Goal: Transaction & Acquisition: Obtain resource

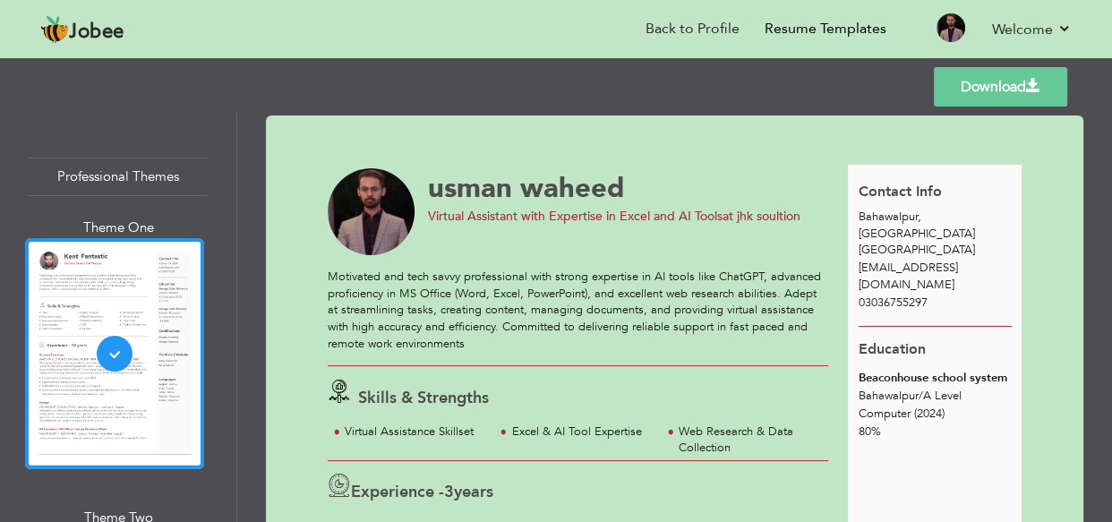
click at [776, 214] on span "at jhk soultion" at bounding box center [761, 216] width 78 height 17
click at [796, 215] on span "at jhk soultion" at bounding box center [761, 216] width 78 height 17
click at [800, 243] on div "usman waheed Virtual Assistant with Expertise in Excel and AI Tools at jhk soul…" at bounding box center [588, 212] width 541 height 88
click at [772, 208] on span "at jhk soultion" at bounding box center [761, 216] width 78 height 17
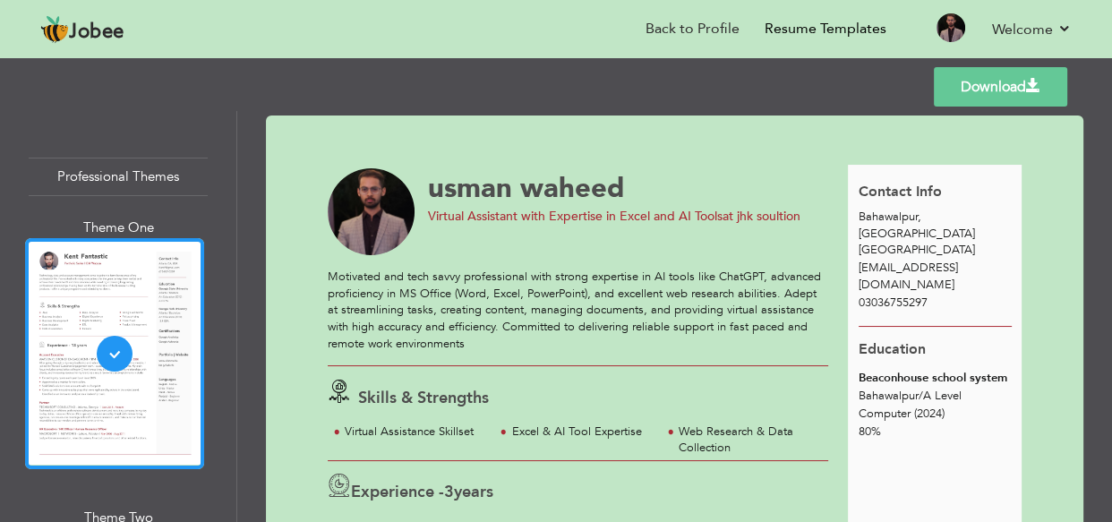
click at [772, 208] on span "at jhk soultion" at bounding box center [761, 216] width 78 height 17
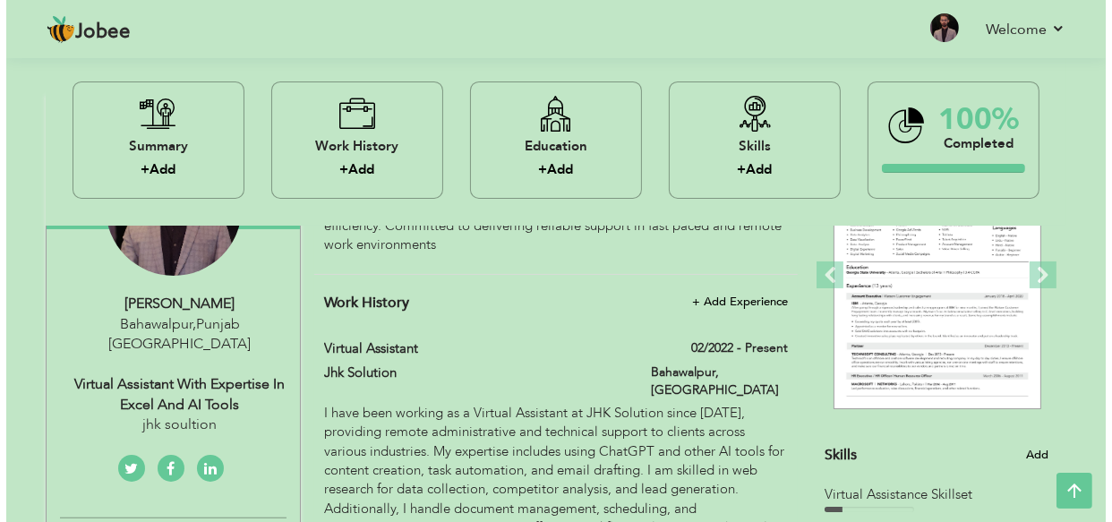
scroll to position [406, 0]
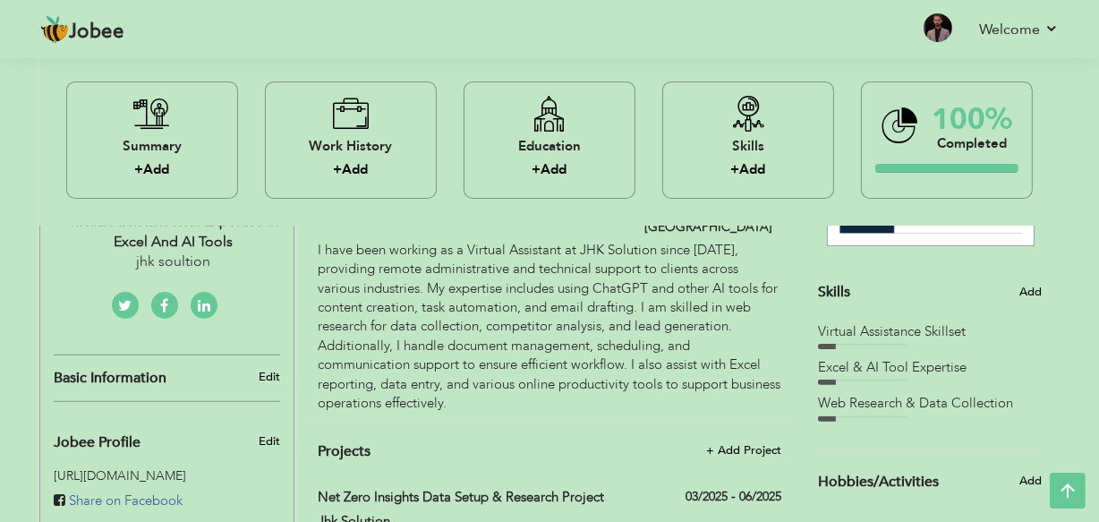
click at [211, 252] on div "jhk soultion" at bounding box center [174, 262] width 240 height 21
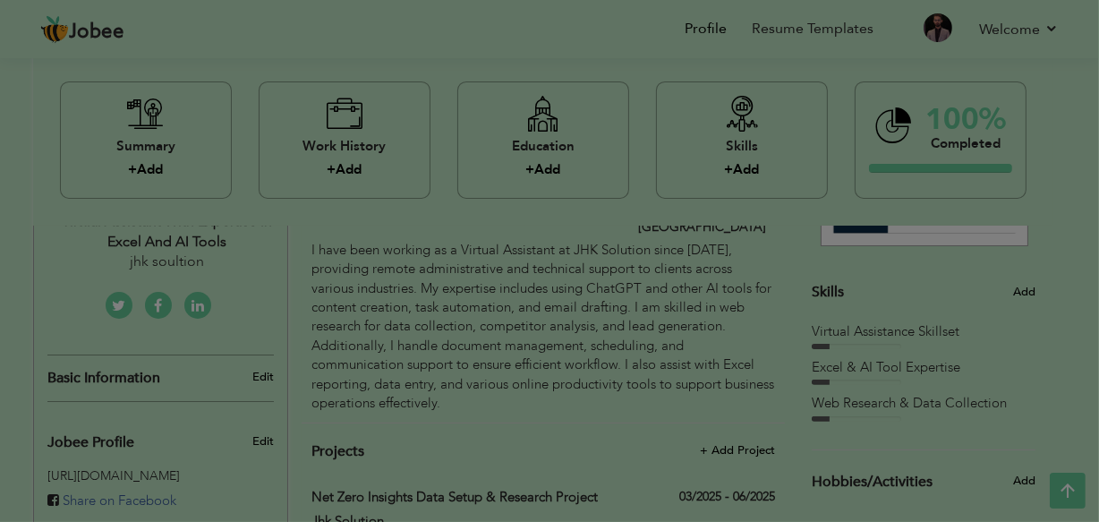
select select "number:166"
select select "number:5"
type input "jhk soultion"
type input "Virtual Assistant with Expertise in Excel and AI Tools"
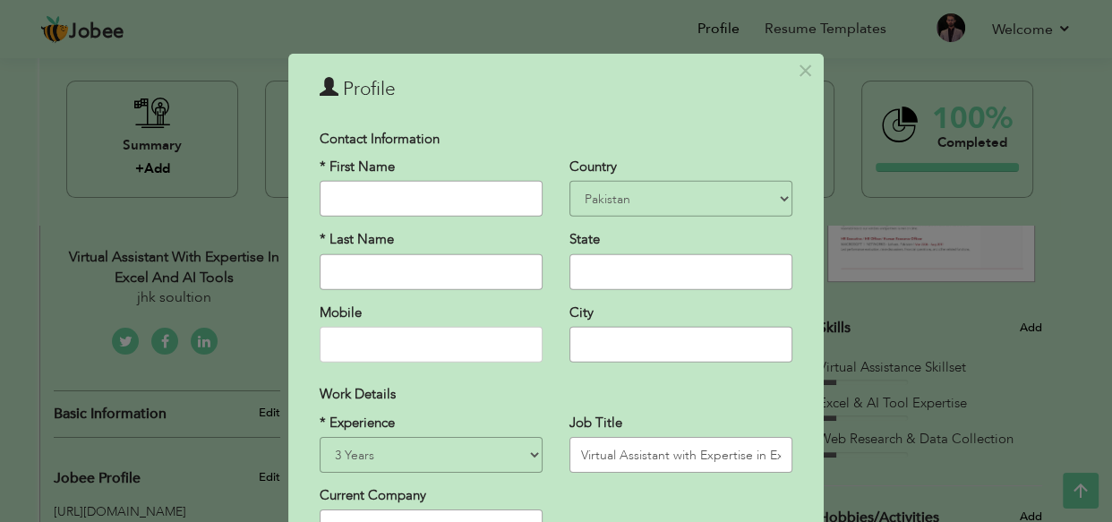
scroll to position [81, 0]
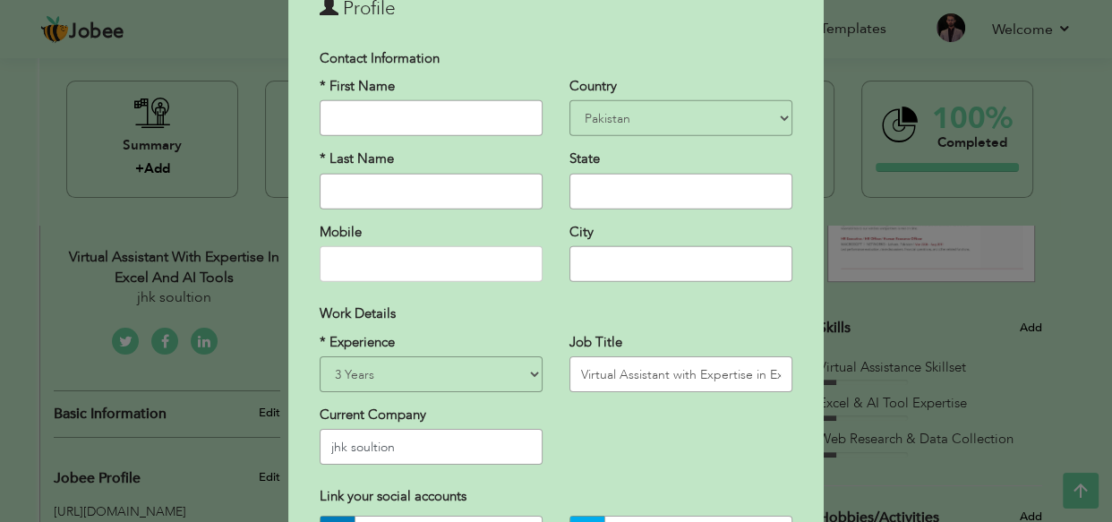
click at [407, 439] on input "jhk soultion" at bounding box center [431, 447] width 223 height 36
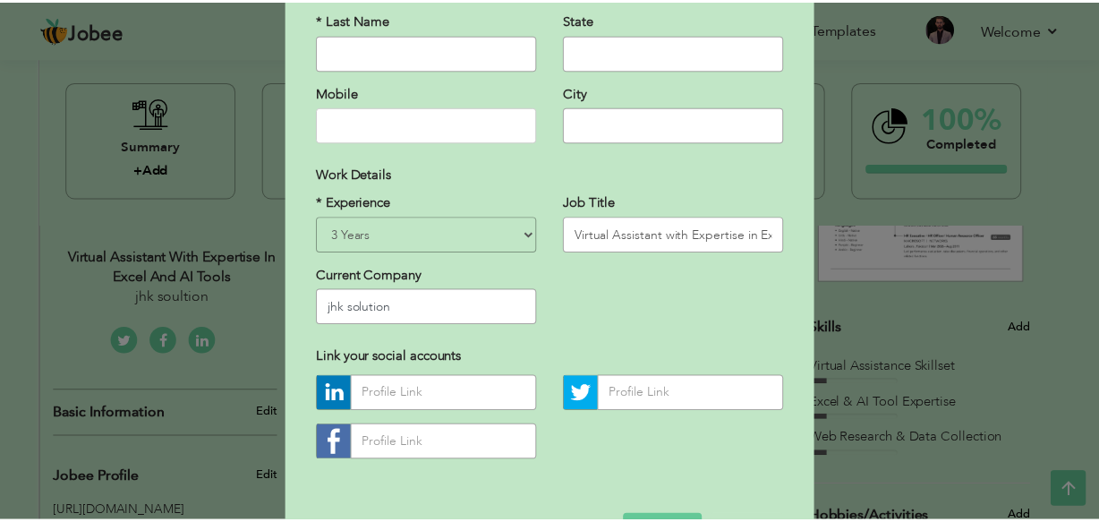
scroll to position [280, 0]
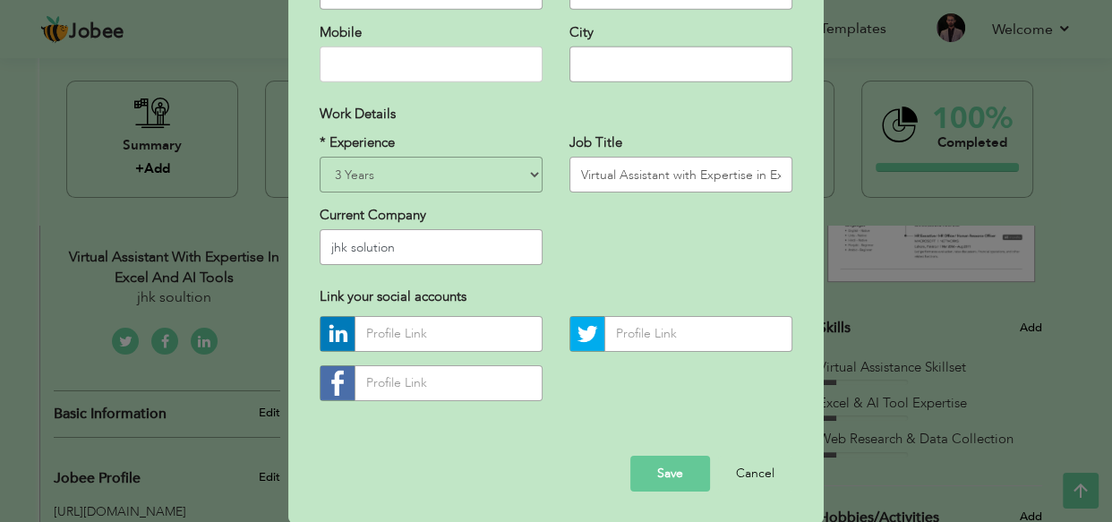
type input "jhk solution"
click at [654, 465] on button "Save" at bounding box center [670, 474] width 80 height 36
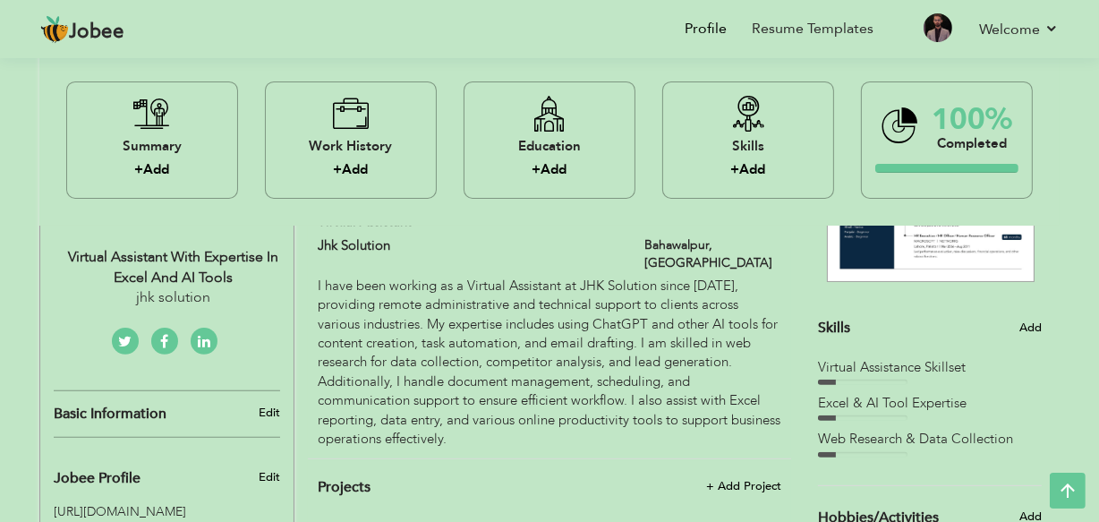
scroll to position [0, 0]
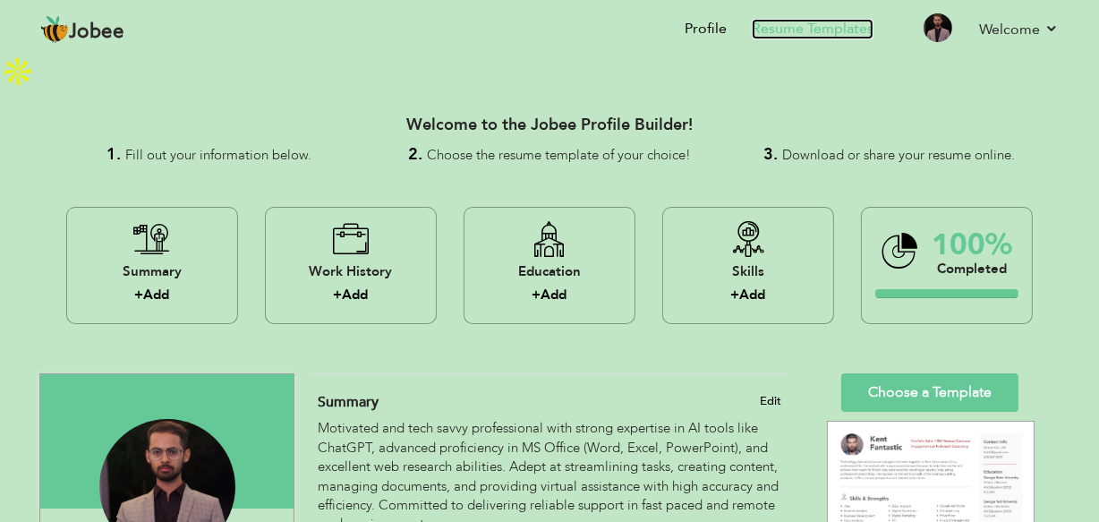
click at [820, 36] on link "Resume Templates" at bounding box center [813, 29] width 122 height 21
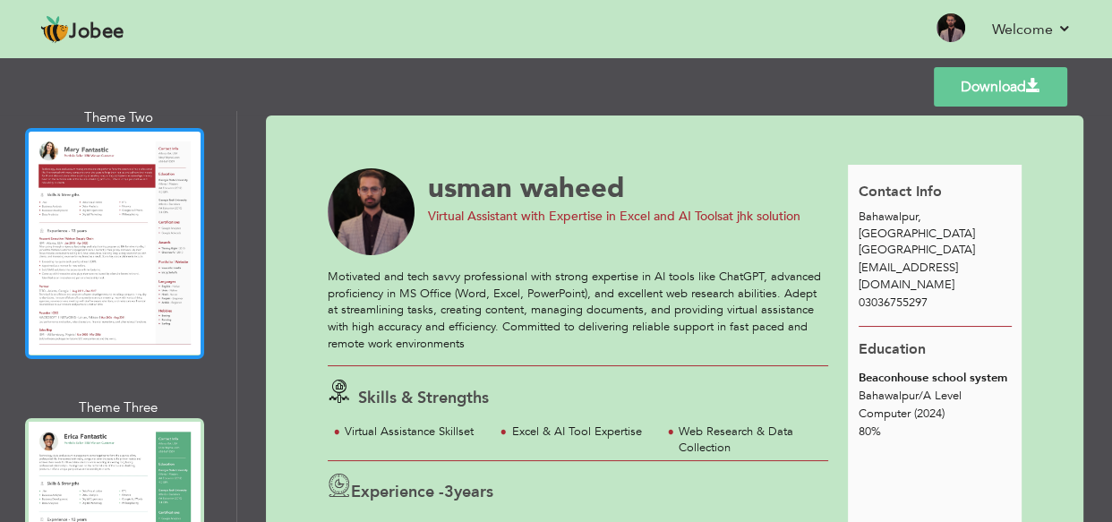
scroll to position [569, 0]
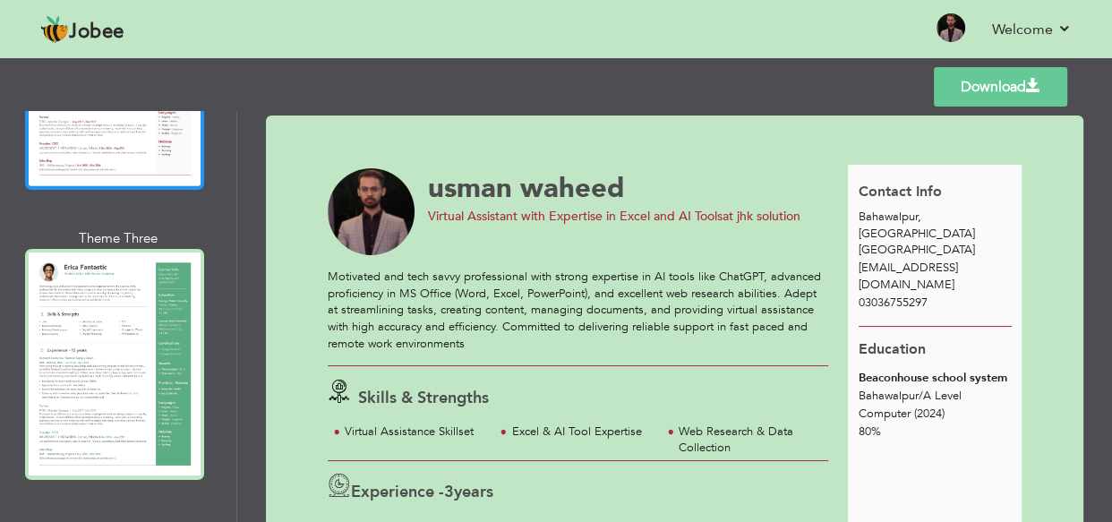
click at [138, 313] on div at bounding box center [114, 364] width 179 height 231
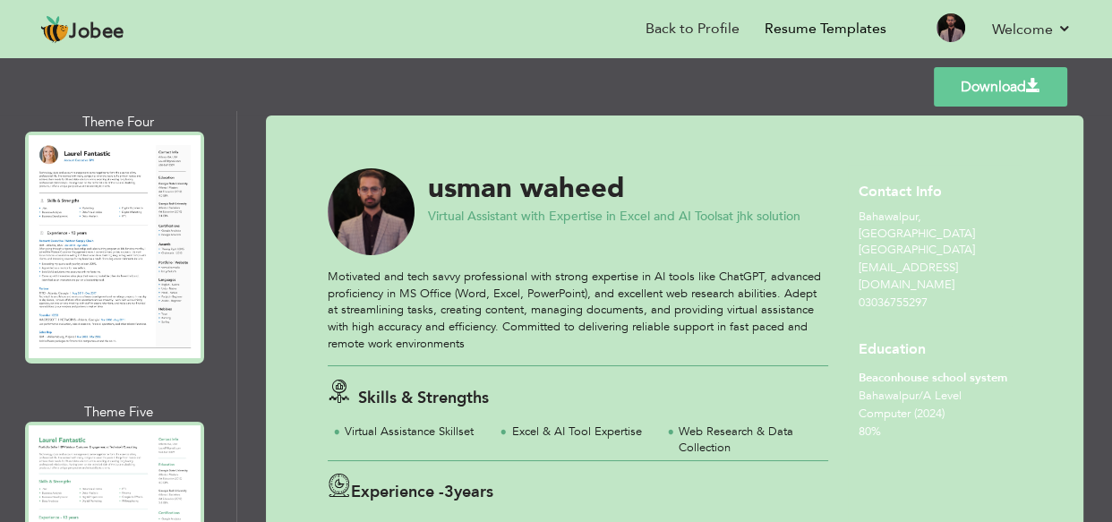
scroll to position [1138, 0]
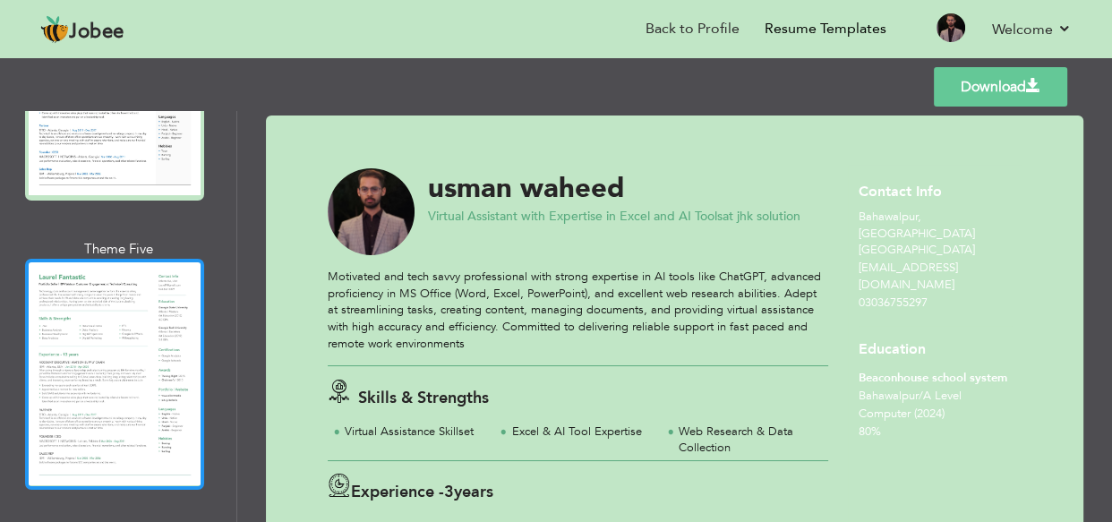
click at [132, 333] on div at bounding box center [114, 374] width 179 height 231
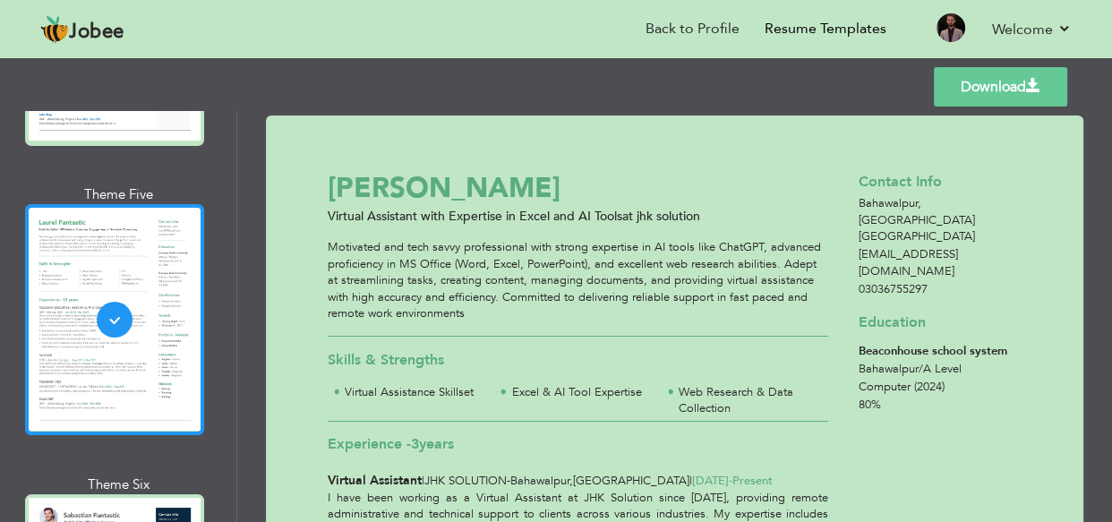
scroll to position [1383, 0]
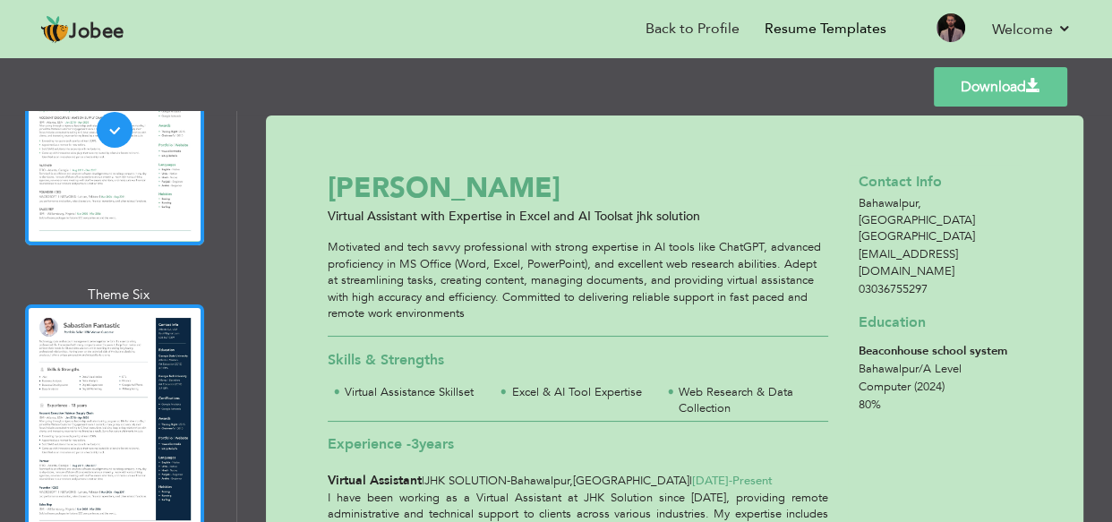
click at [134, 332] on div at bounding box center [114, 419] width 179 height 231
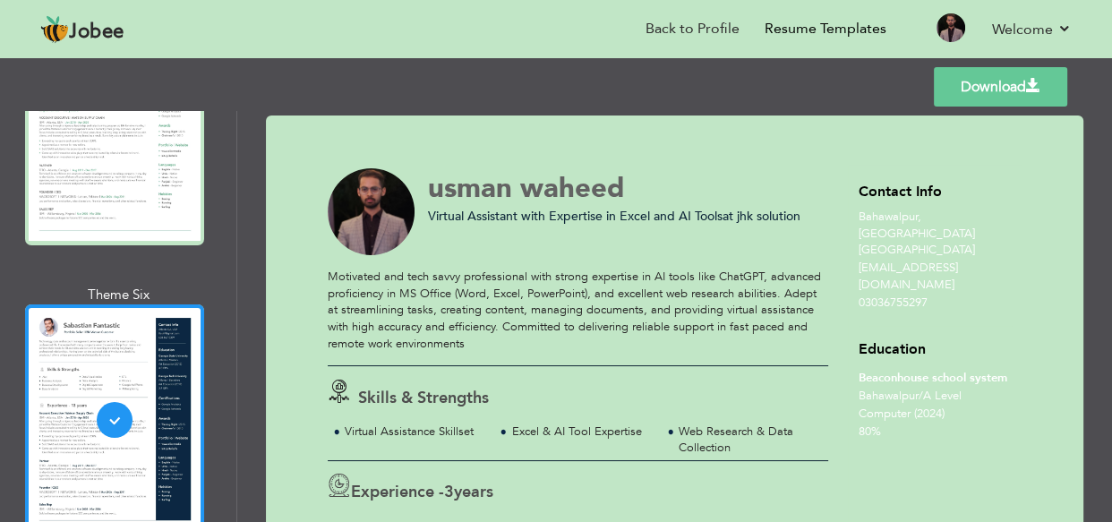
scroll to position [1790, 0]
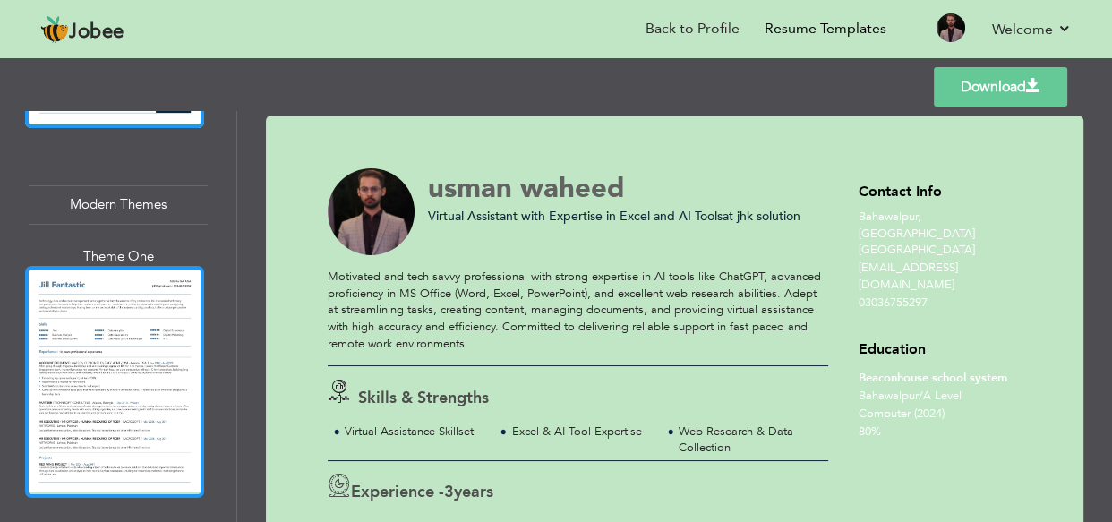
click at [139, 303] on div at bounding box center [114, 381] width 179 height 231
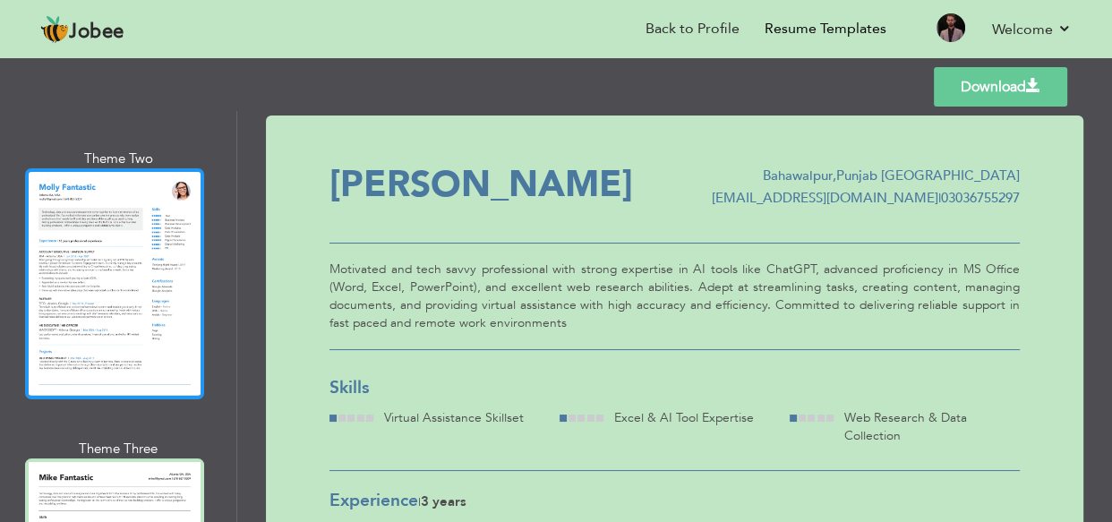
scroll to position [2278, 0]
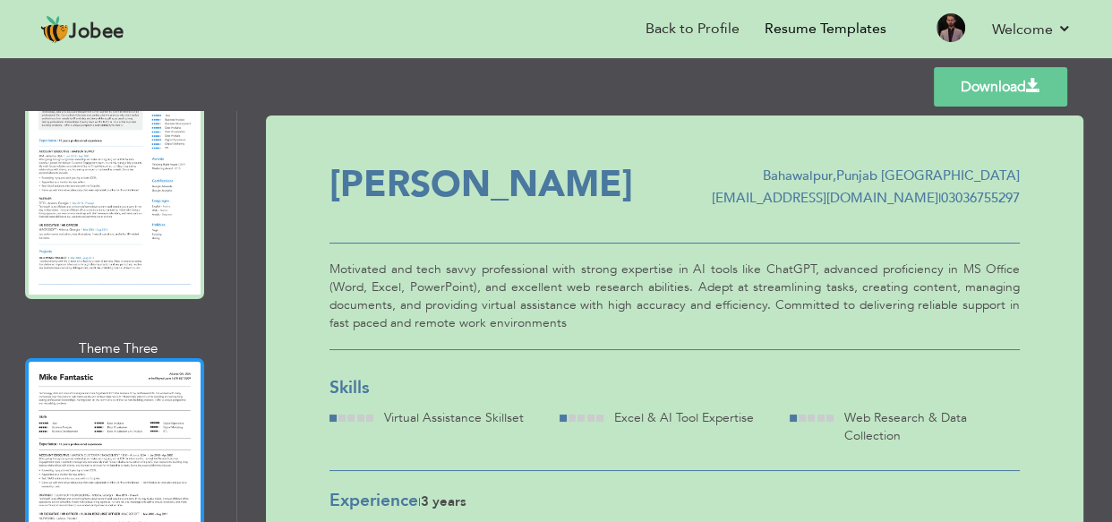
click at [126, 358] on div at bounding box center [114, 473] width 179 height 231
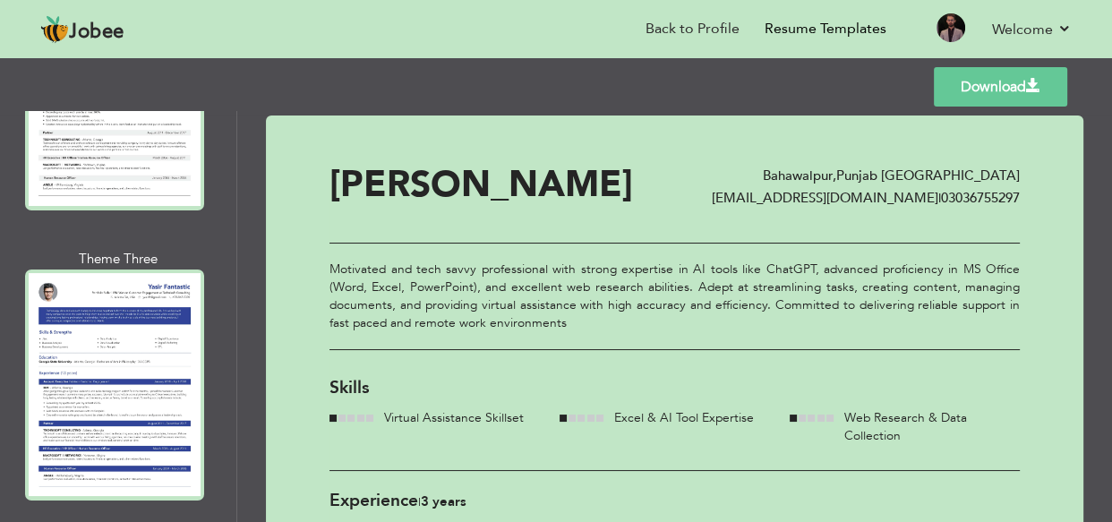
scroll to position [7370, 0]
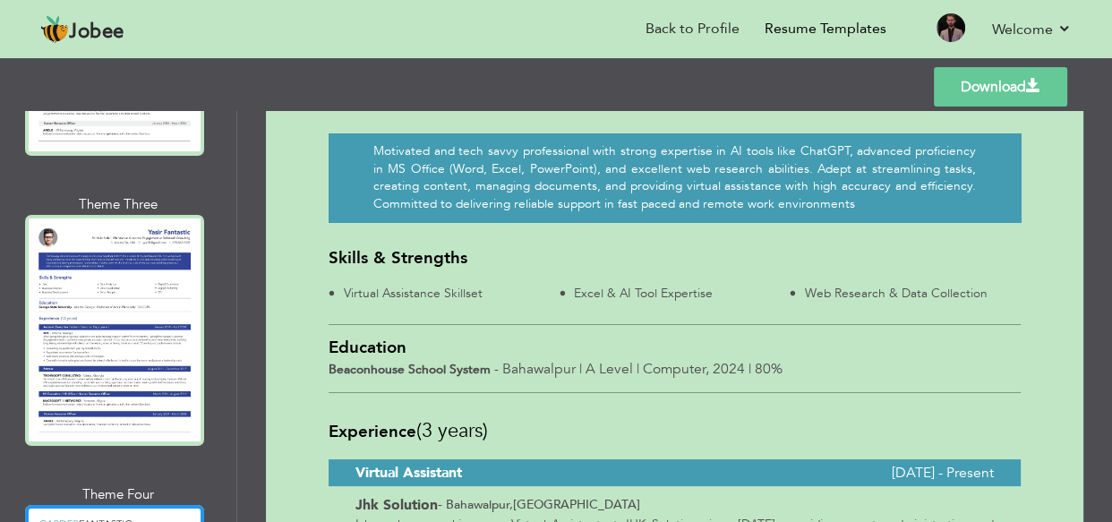
scroll to position [7207, 0]
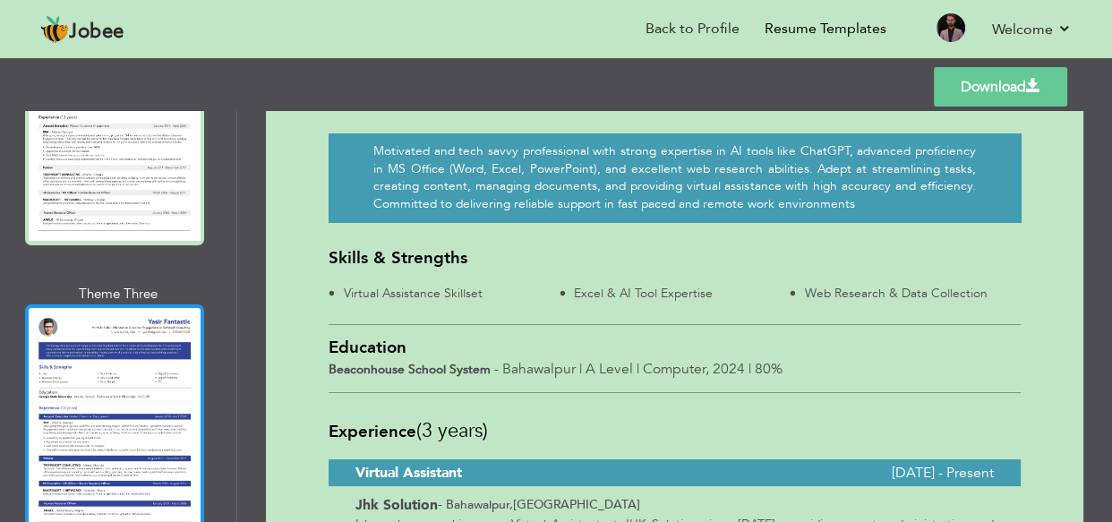
click at [142, 304] on div at bounding box center [114, 419] width 179 height 231
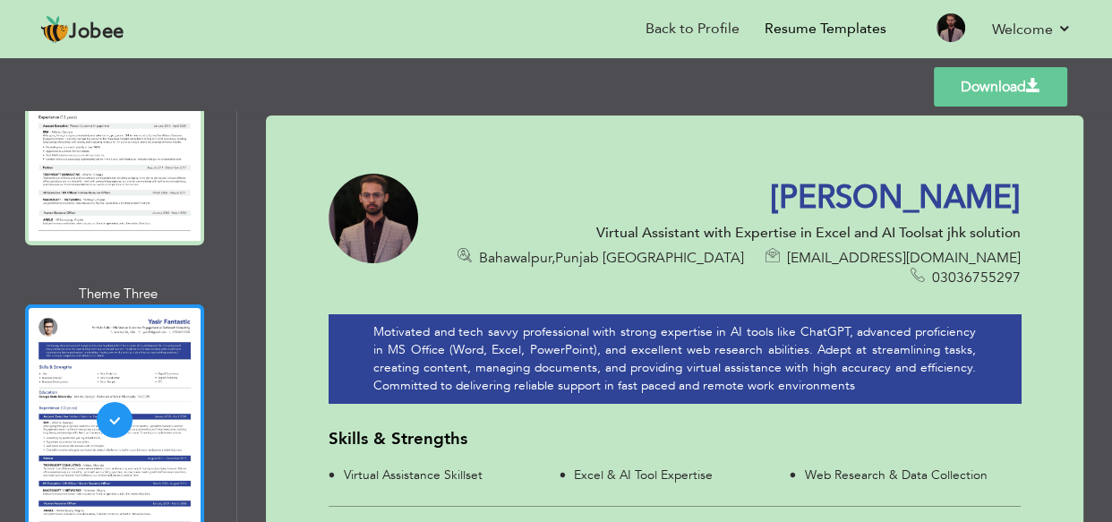
scroll to position [7044, 0]
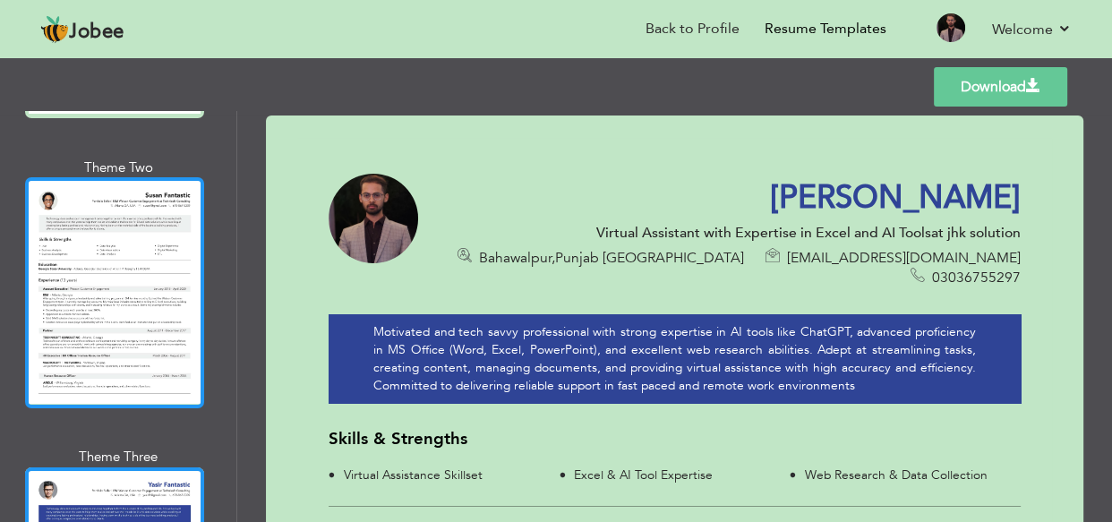
click at [139, 211] on div at bounding box center [114, 292] width 179 height 231
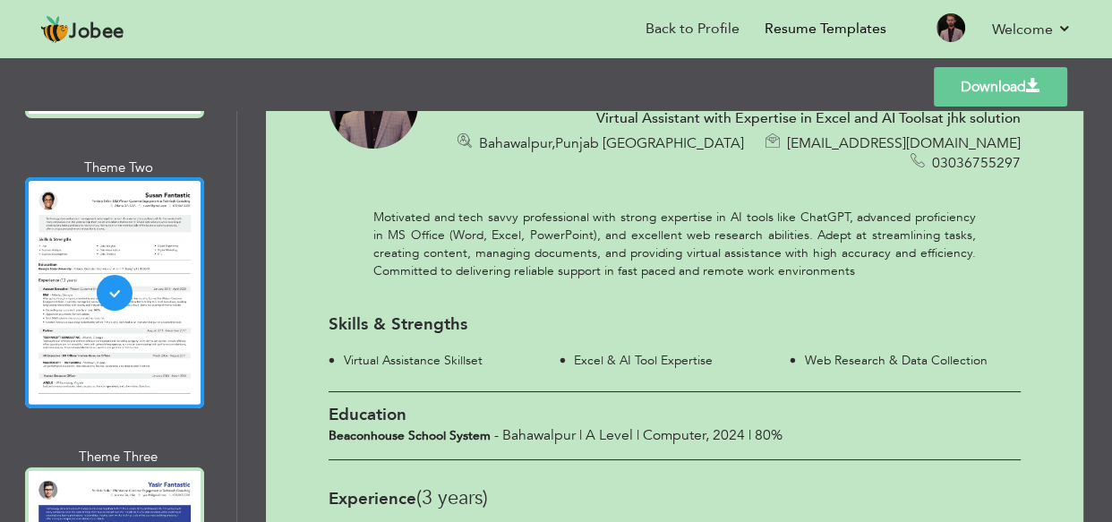
scroll to position [0, 0]
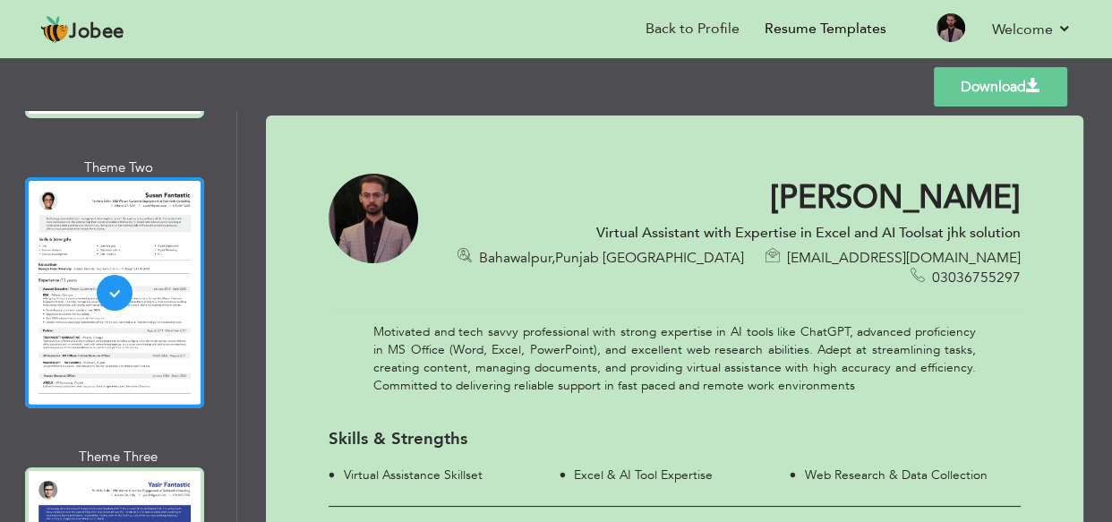
click at [1000, 93] on link "Download" at bounding box center [1000, 86] width 133 height 39
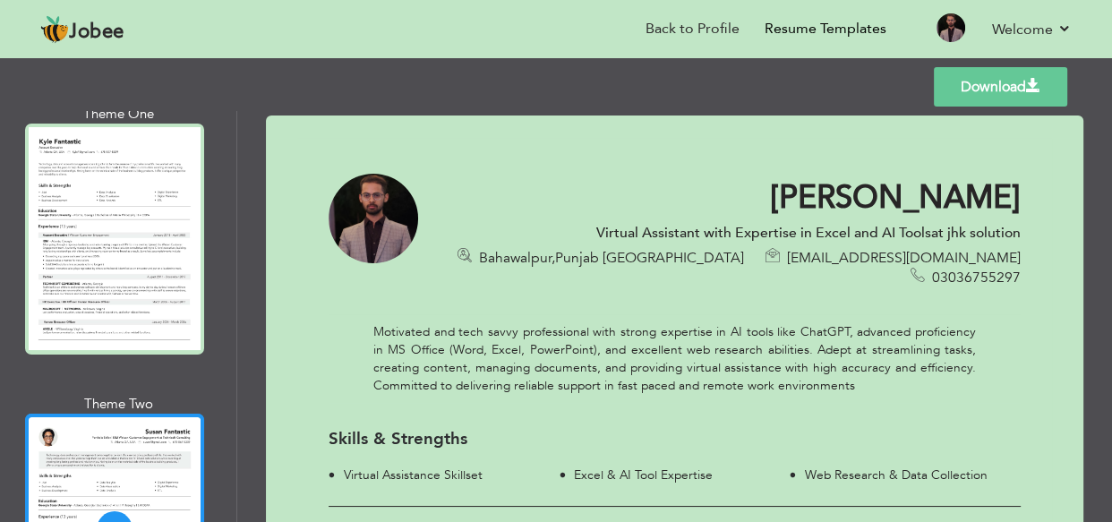
scroll to position [6801, 0]
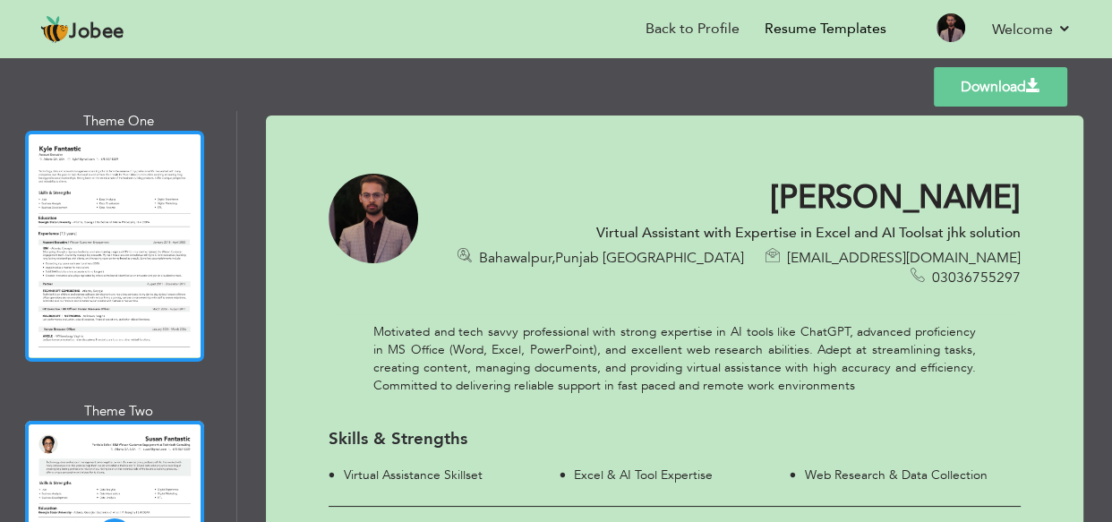
click at [119, 171] on div at bounding box center [114, 246] width 179 height 231
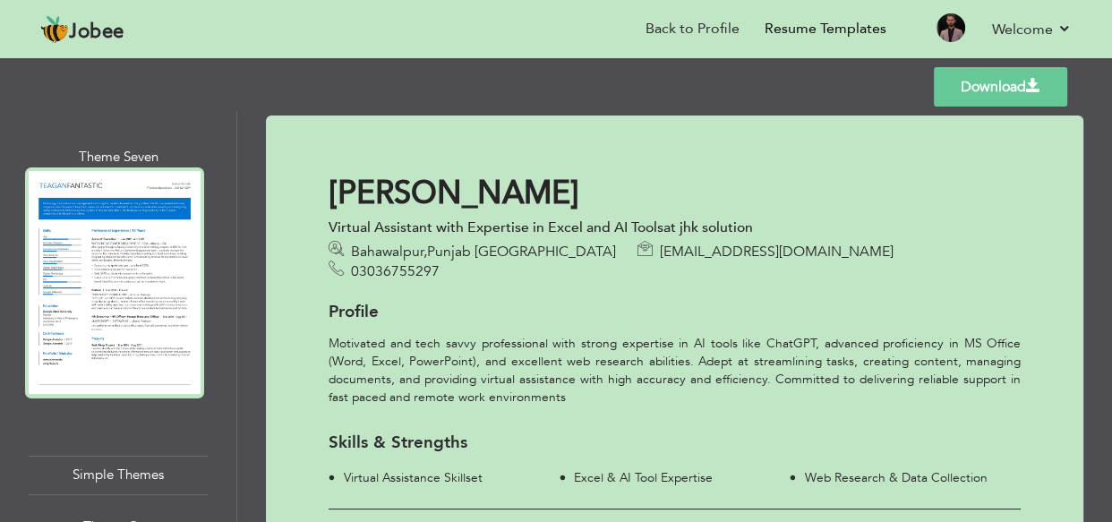
scroll to position [6393, 0]
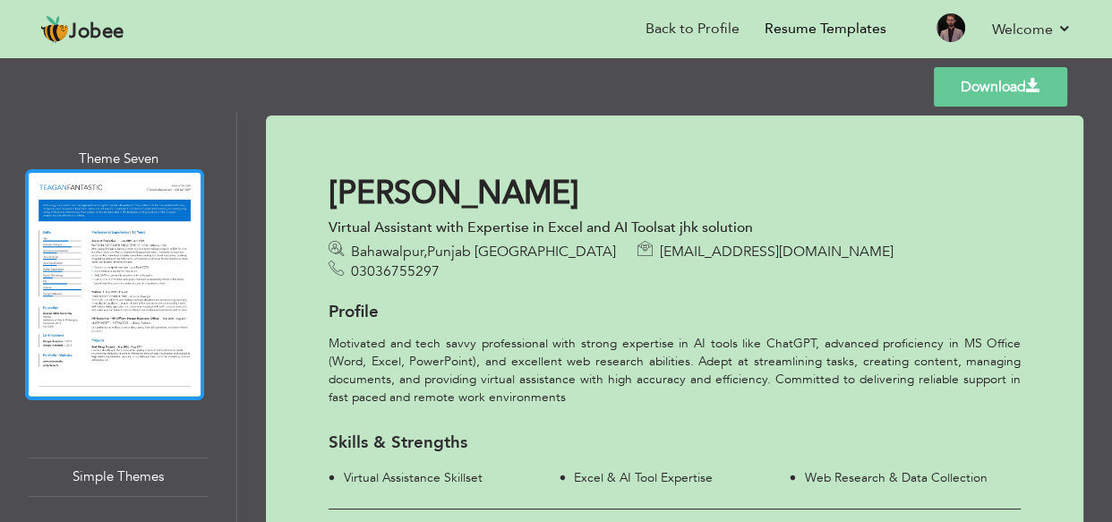
click at [148, 192] on div at bounding box center [114, 284] width 179 height 231
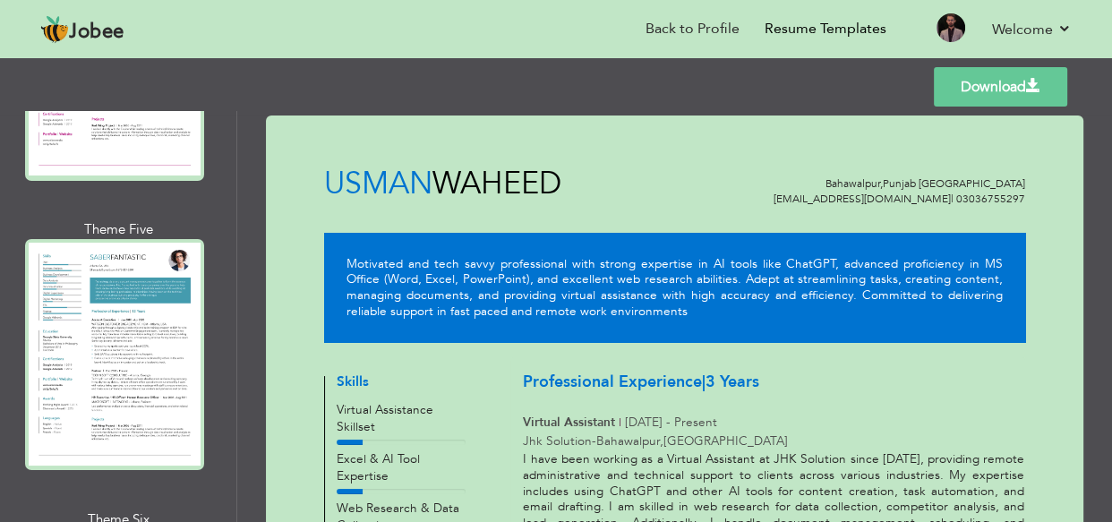
scroll to position [5743, 0]
click at [132, 240] on div at bounding box center [114, 355] width 179 height 231
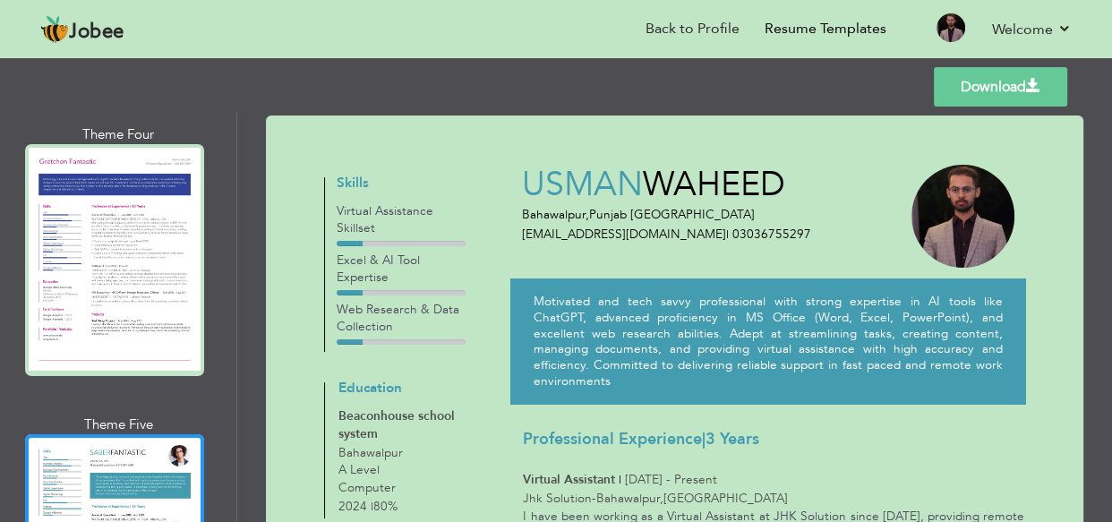
scroll to position [5335, 0]
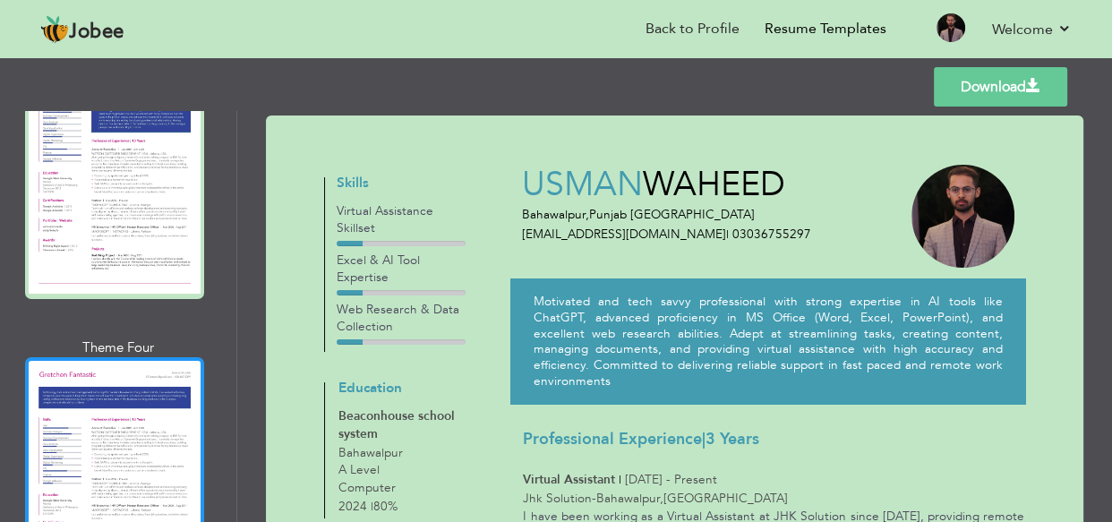
click at [123, 357] on div at bounding box center [114, 472] width 179 height 231
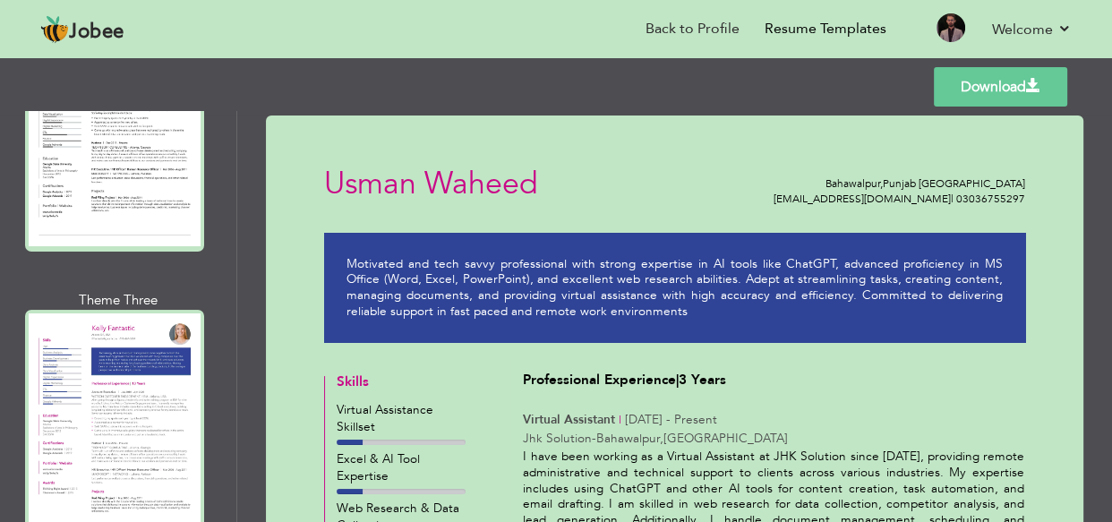
scroll to position [5092, 0]
click at [125, 311] on div at bounding box center [114, 426] width 179 height 231
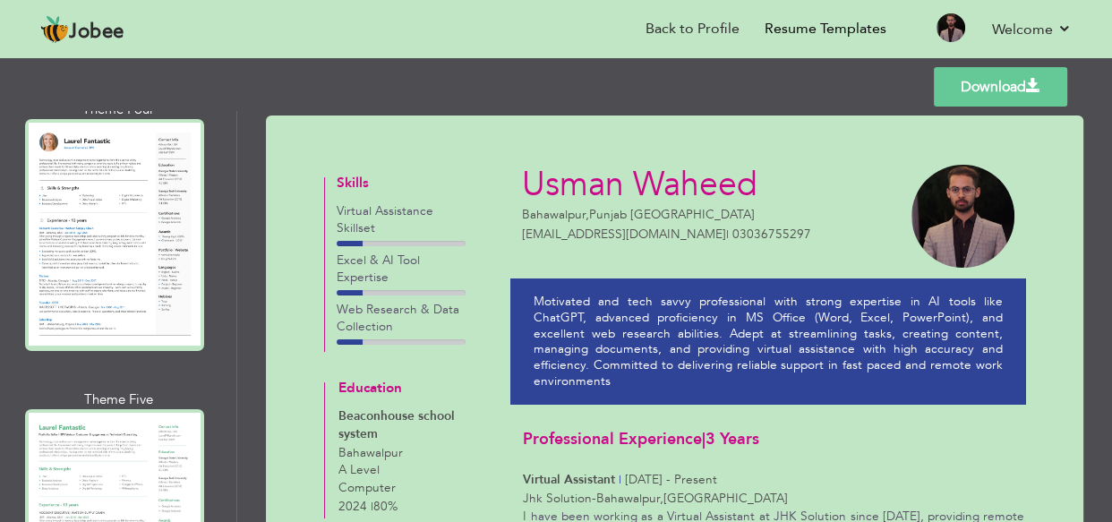
scroll to position [1057, 0]
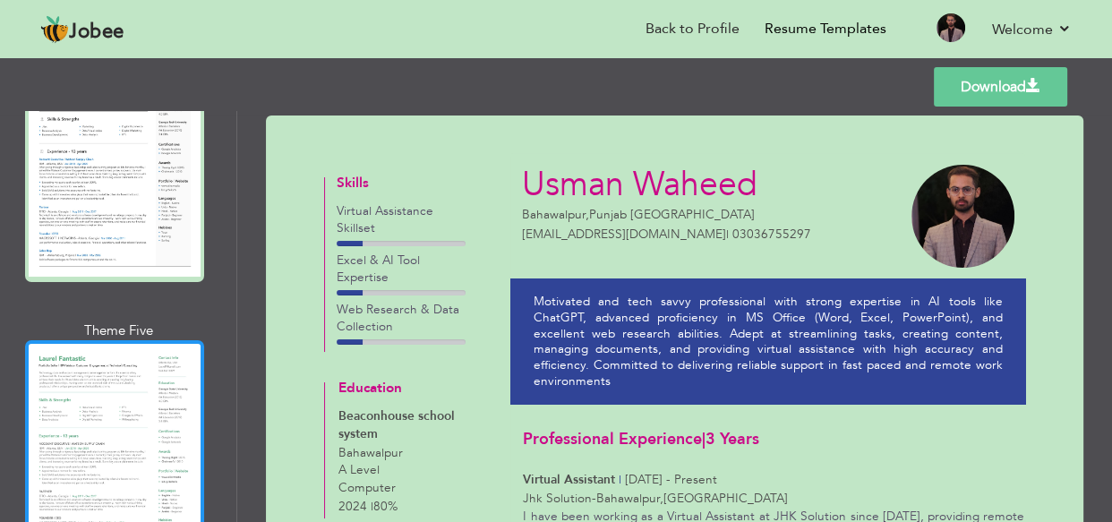
click at [89, 360] on div at bounding box center [114, 455] width 179 height 231
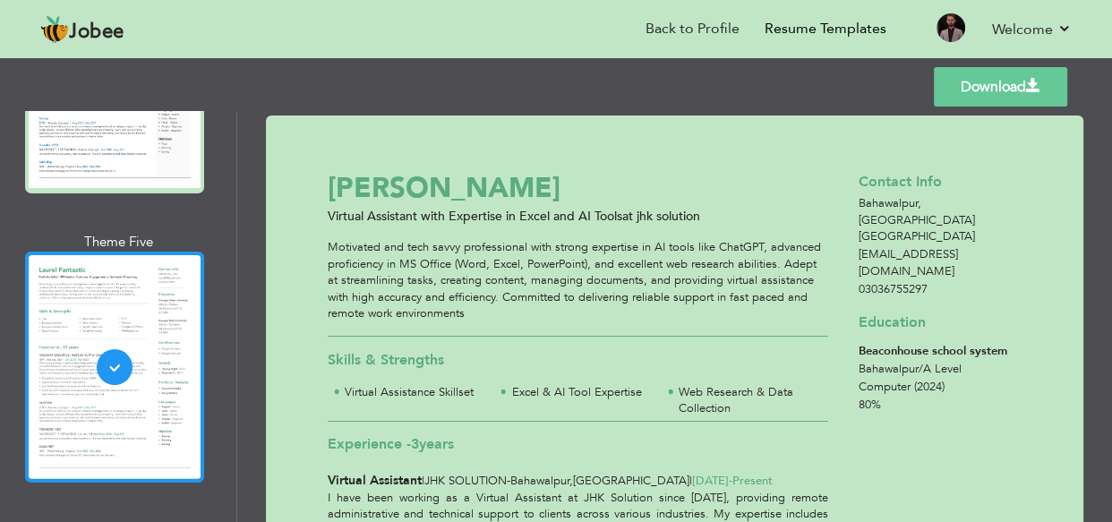
scroll to position [1301, 0]
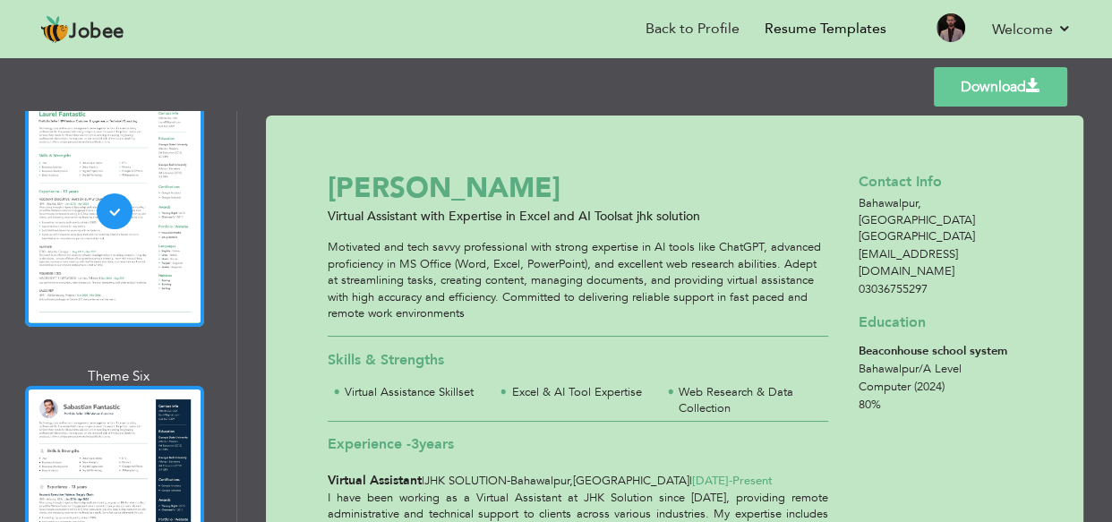
click at [90, 399] on div at bounding box center [114, 501] width 179 height 231
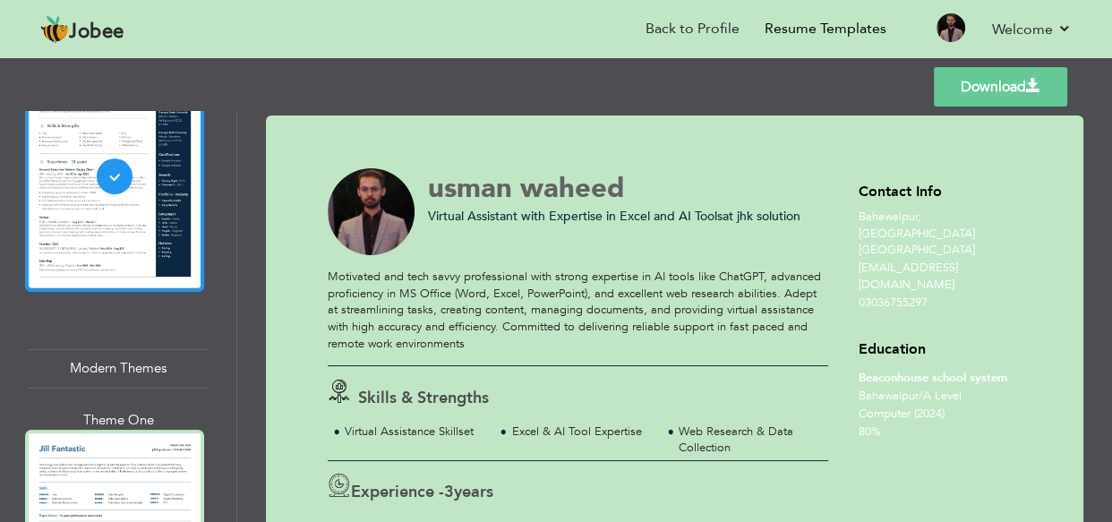
scroll to position [1627, 0]
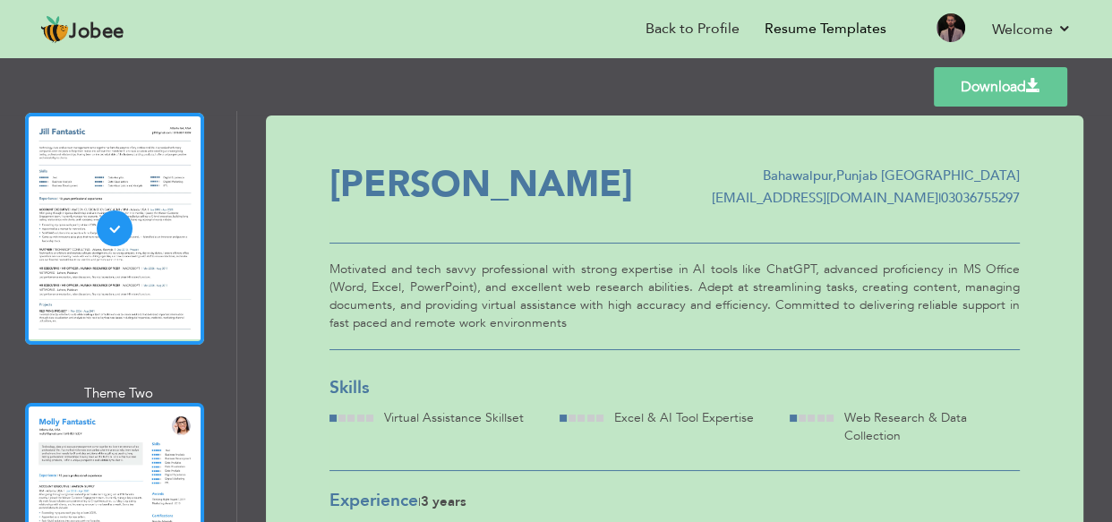
scroll to position [1952, 0]
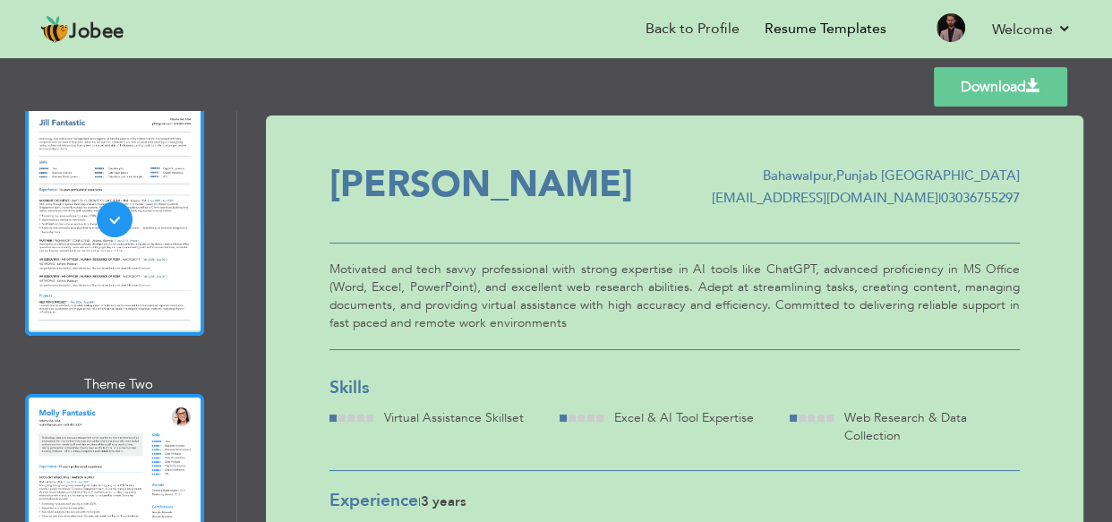
click at [98, 420] on div at bounding box center [114, 509] width 179 height 231
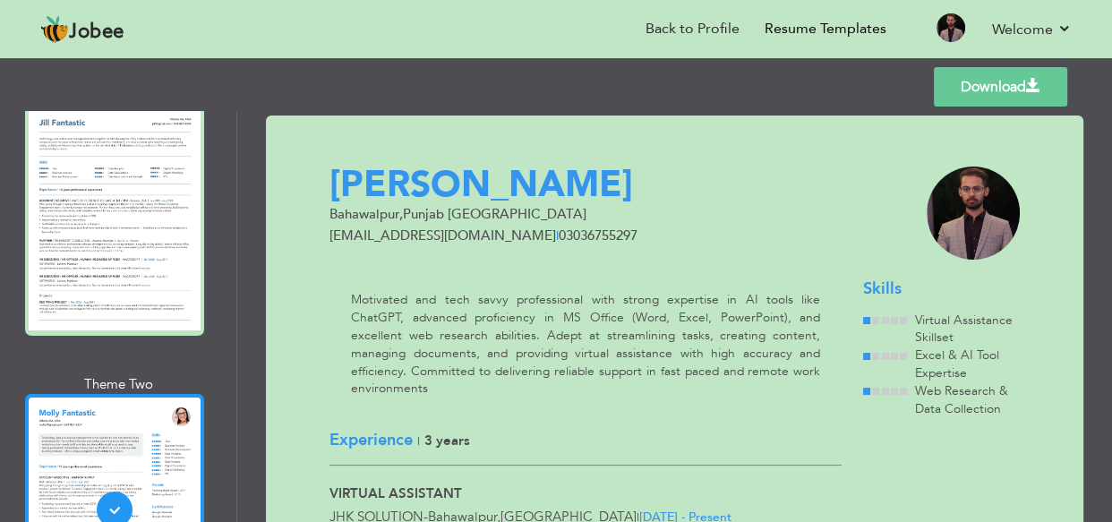
scroll to position [2441, 0]
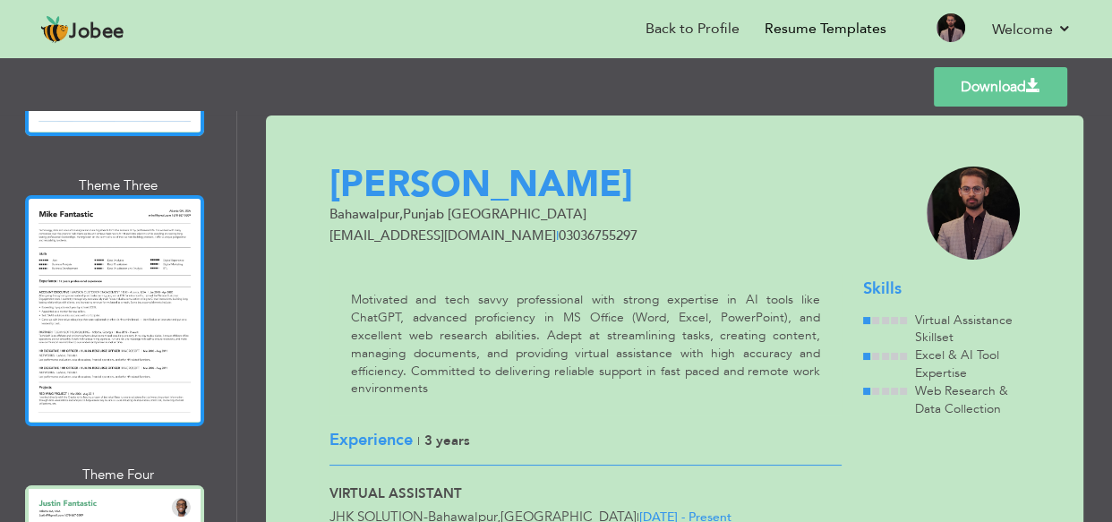
click at [140, 246] on div at bounding box center [114, 310] width 179 height 231
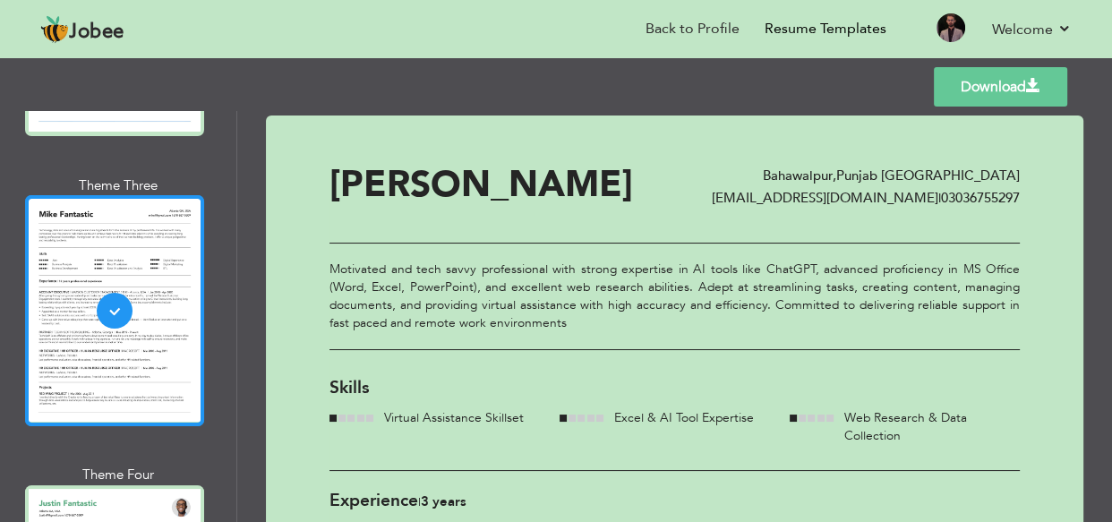
scroll to position [2766, 0]
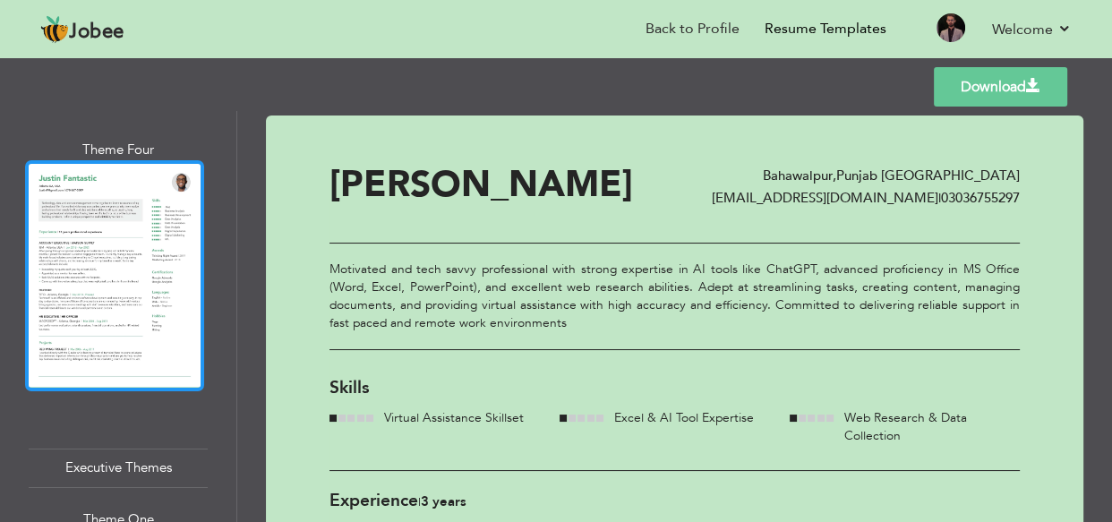
click at [100, 262] on div at bounding box center [114, 275] width 179 height 231
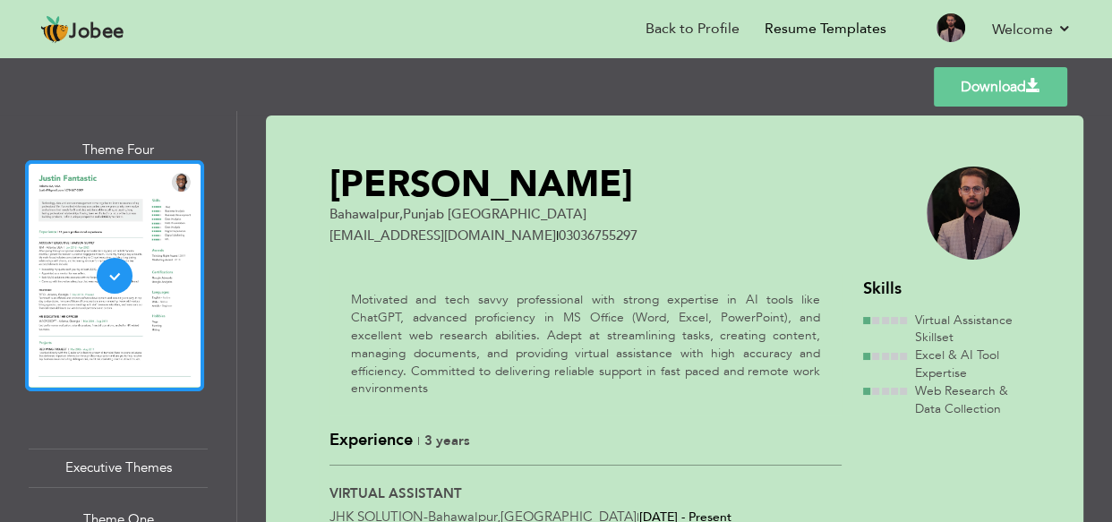
scroll to position [3091, 0]
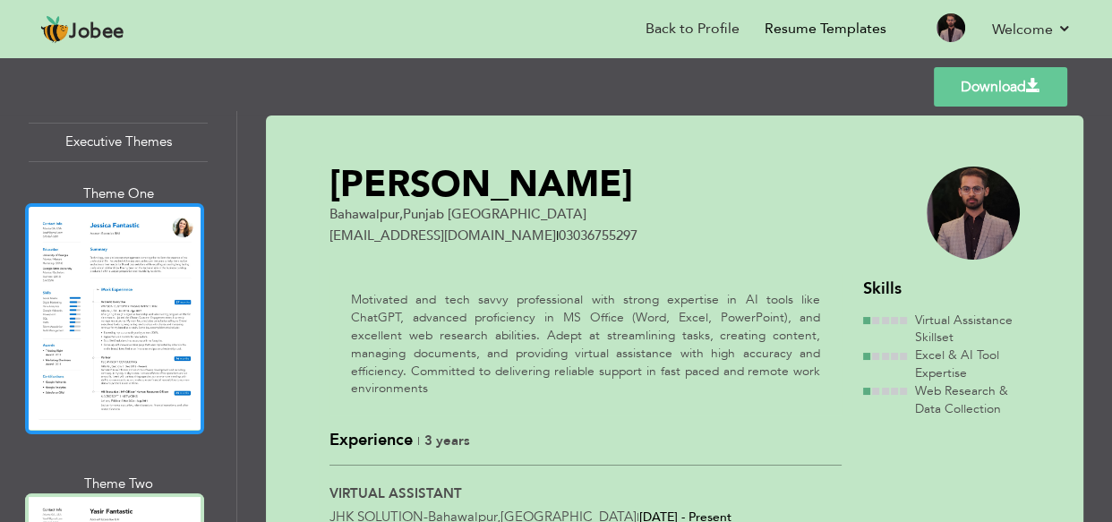
click at [96, 263] on div at bounding box center [114, 318] width 179 height 231
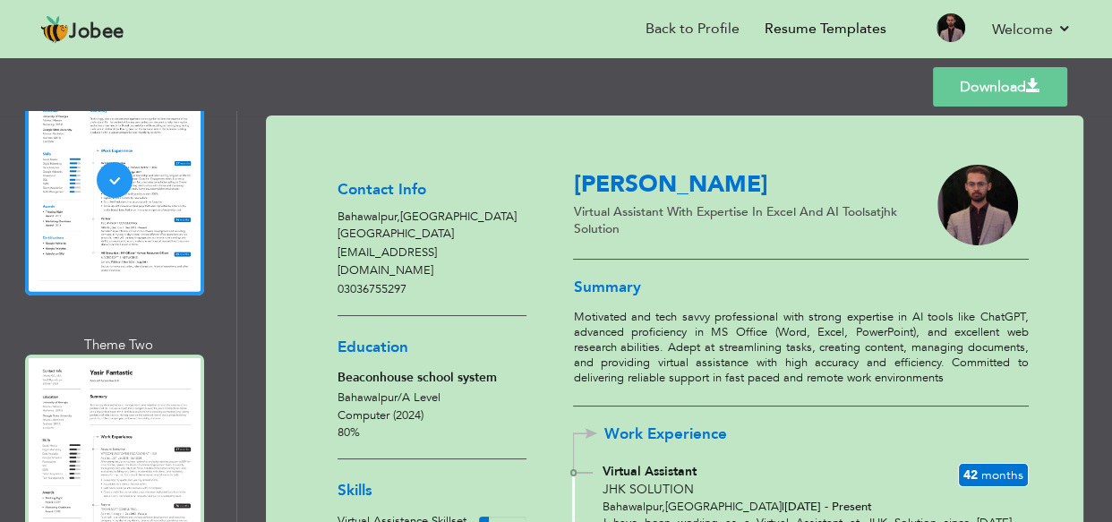
scroll to position [3254, 0]
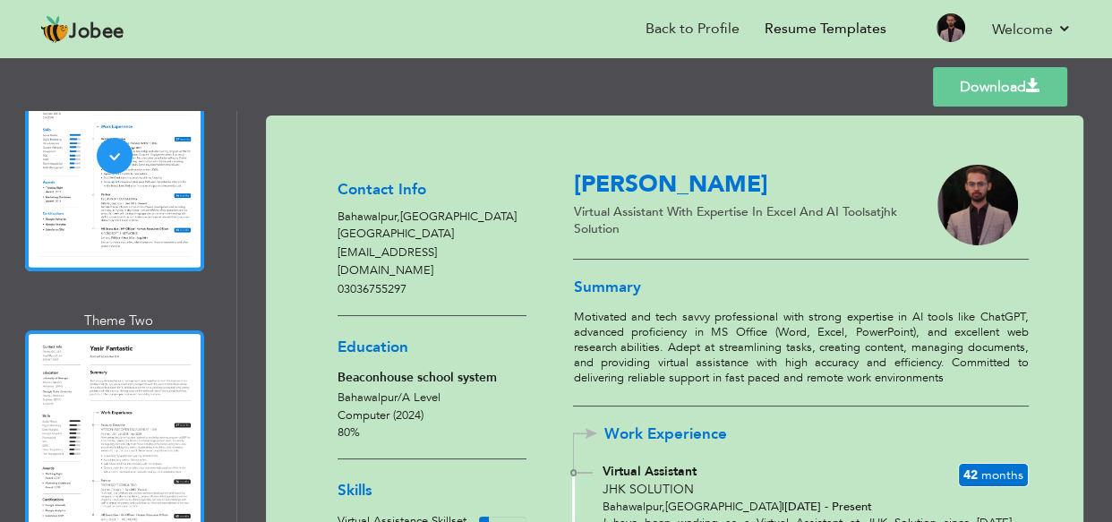
click at [90, 330] on div at bounding box center [114, 445] width 179 height 231
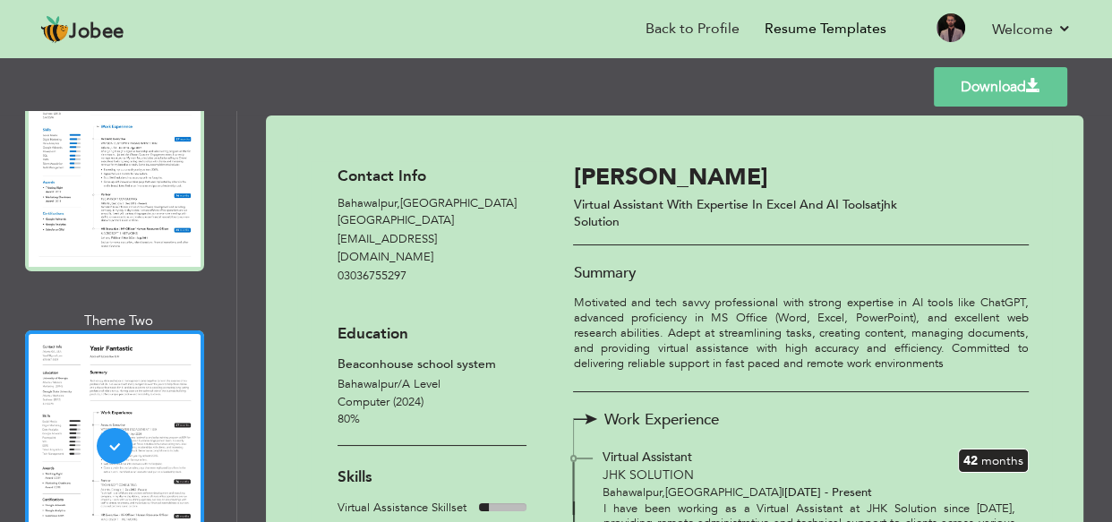
scroll to position [3580, 0]
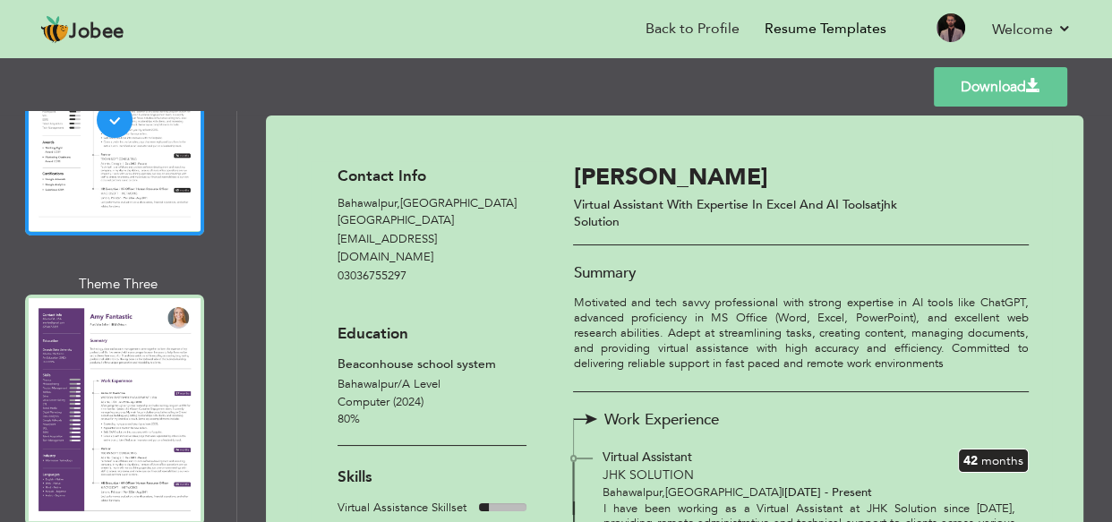
click at [90, 309] on div at bounding box center [114, 409] width 179 height 231
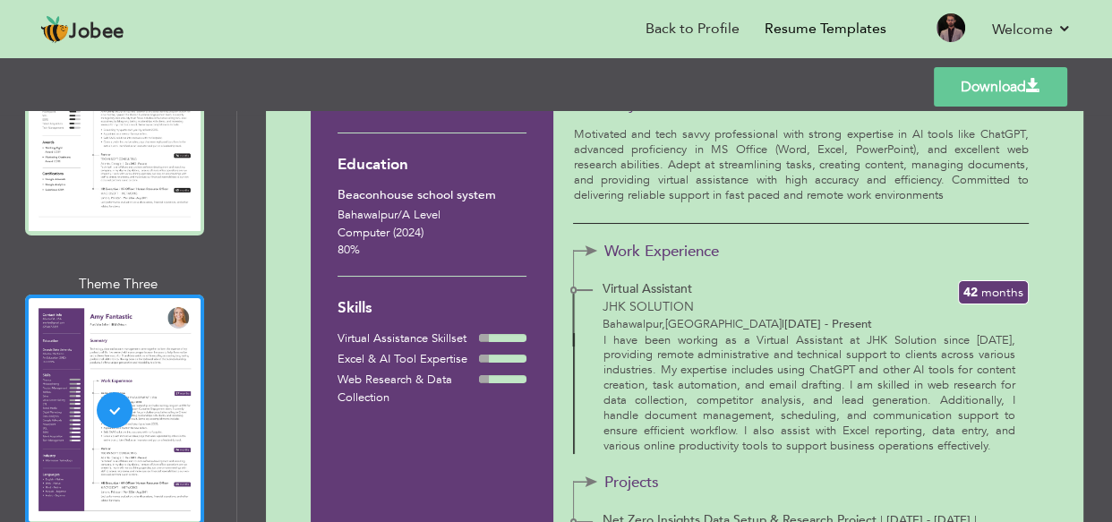
scroll to position [0, 0]
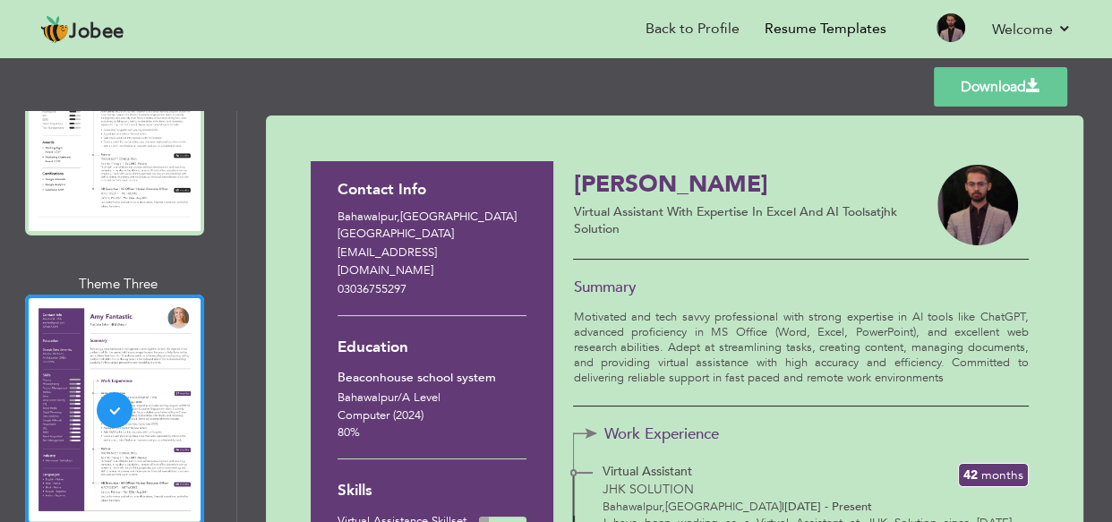
click at [1023, 86] on link "Download" at bounding box center [1000, 86] width 133 height 39
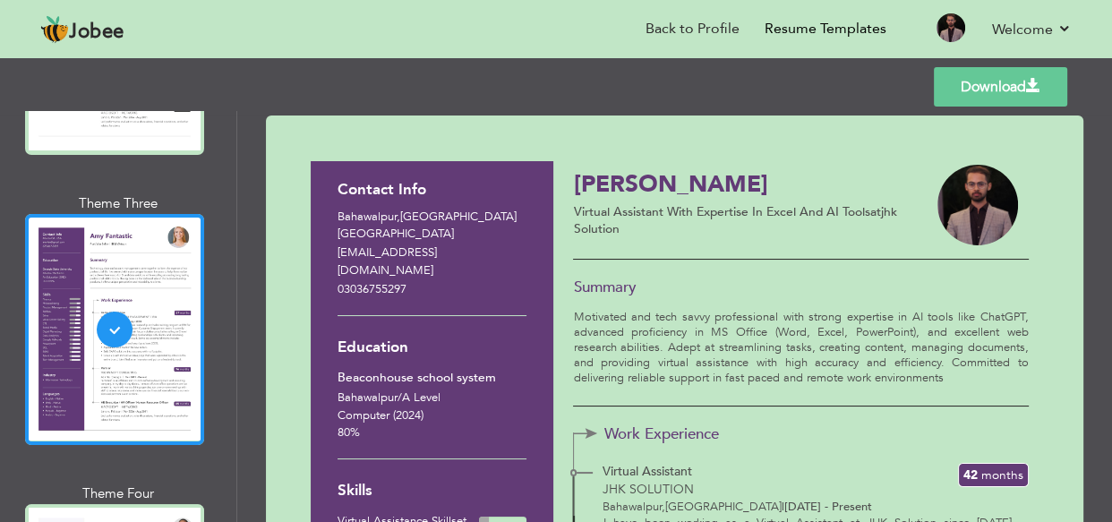
scroll to position [3905, 0]
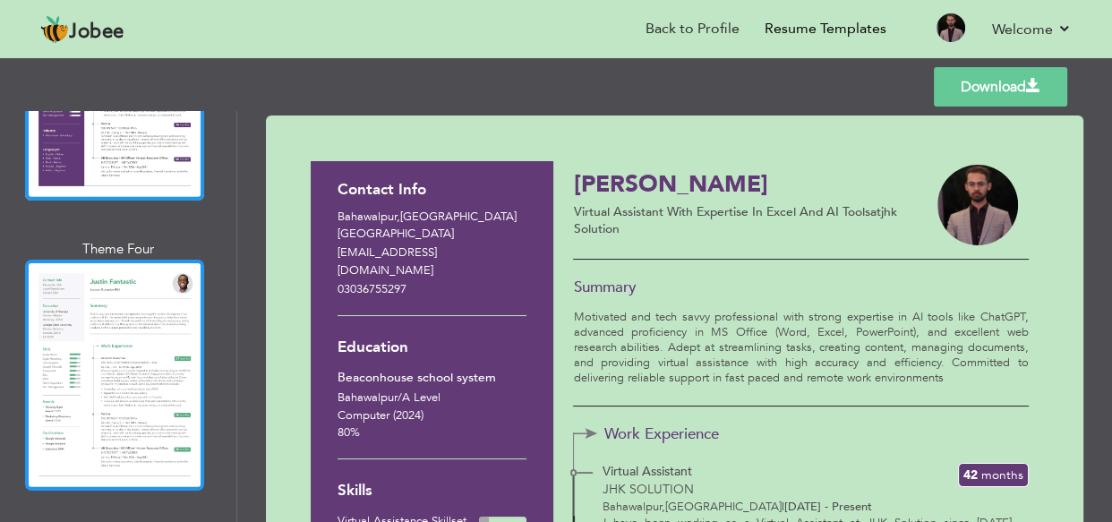
click at [141, 267] on div at bounding box center [114, 375] width 179 height 231
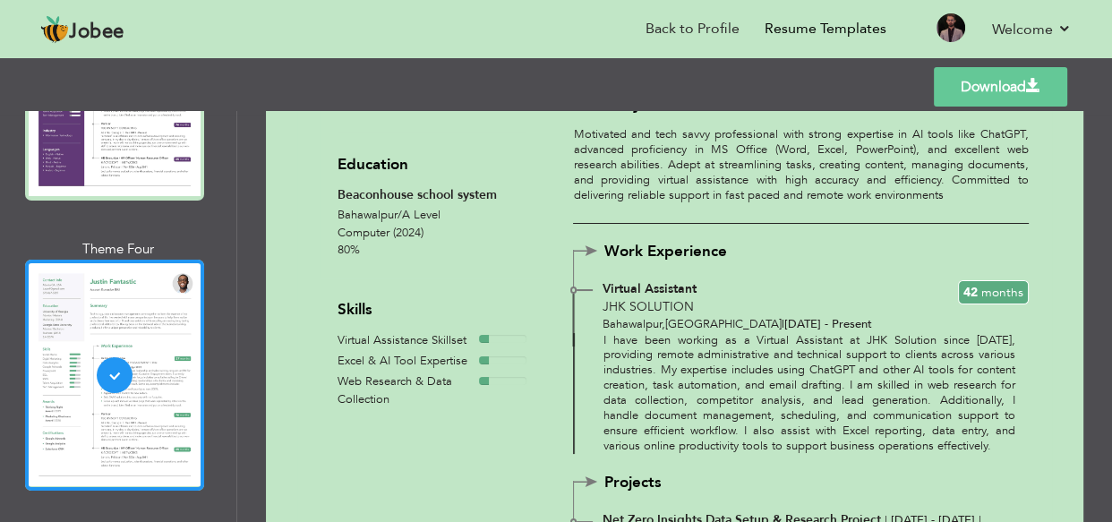
scroll to position [0, 0]
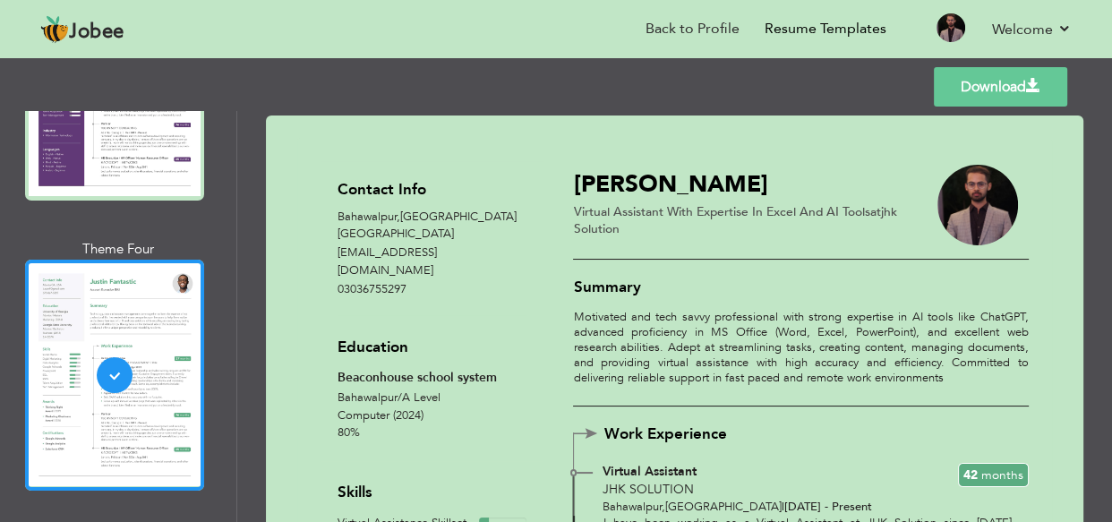
click at [986, 91] on link "Download" at bounding box center [1000, 86] width 133 height 39
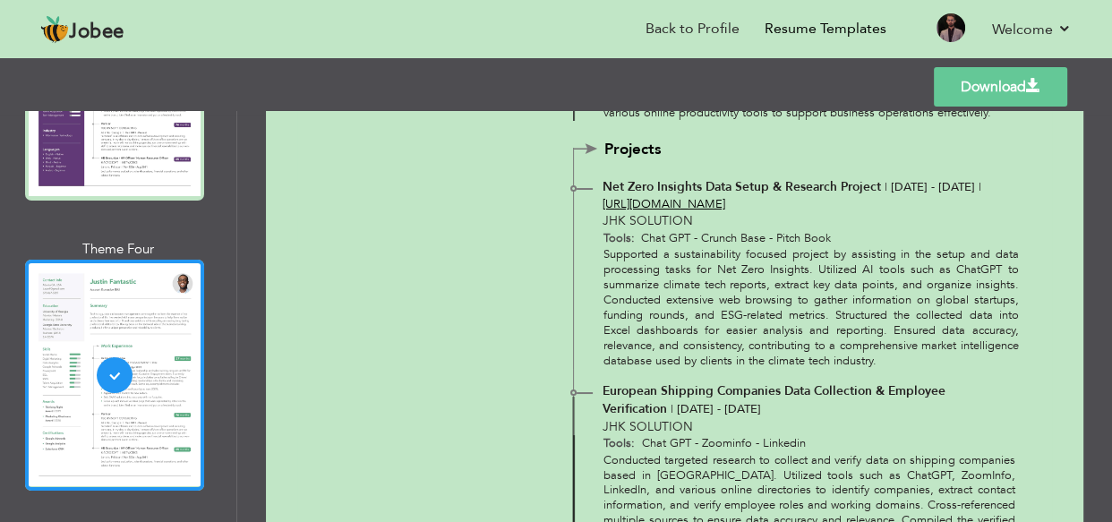
scroll to position [671, 0]
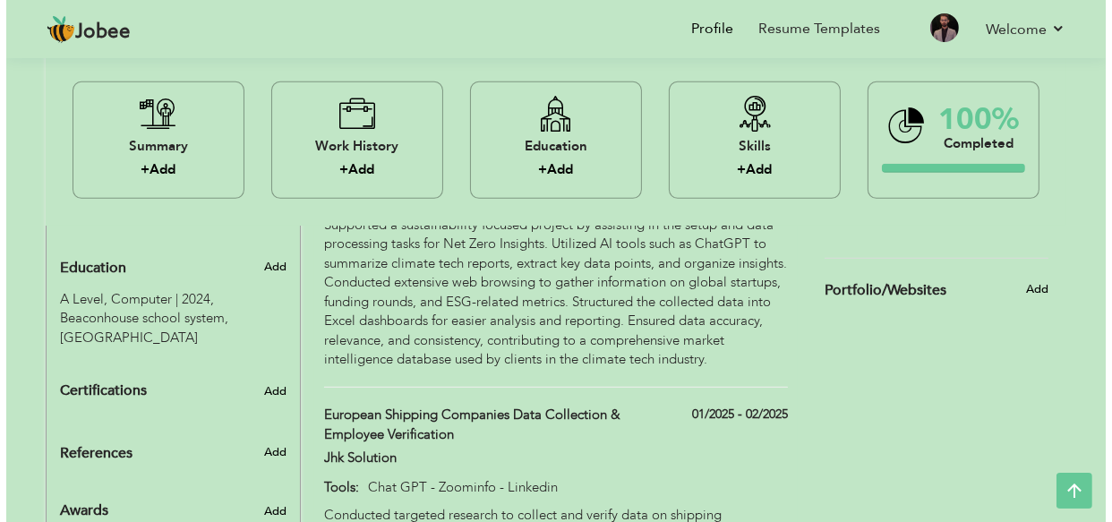
scroll to position [995, 0]
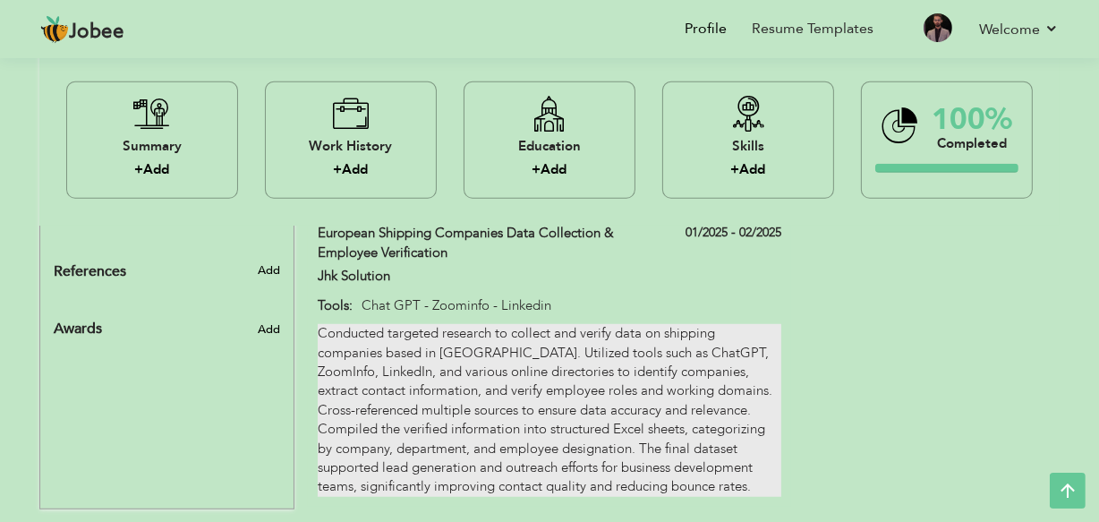
click at [760, 433] on div "Conducted targeted research to collect and verify data on shipping companies ba…" at bounding box center [550, 410] width 464 height 173
type input "European Shipping Companies Data Collection & Employee Verification"
type input "Jhk Solution"
type input "01/2025"
type input "02/2025"
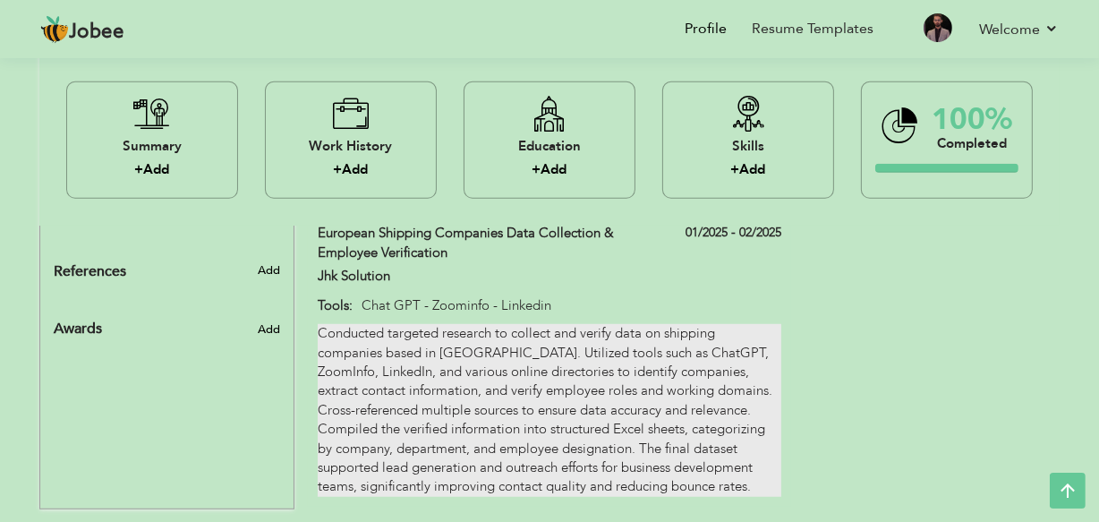
type input "Chat GPT - Zoominfo - Linkedin"
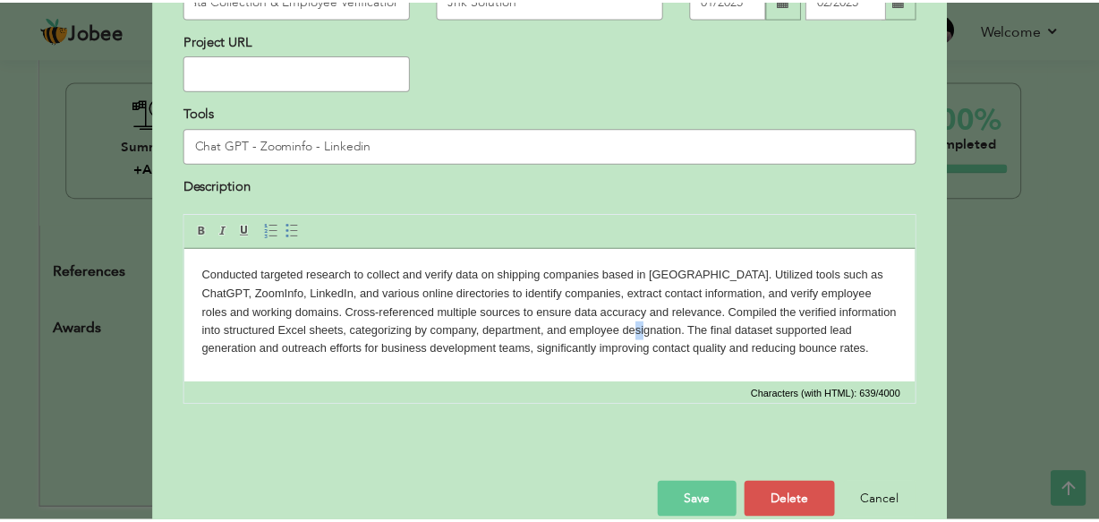
scroll to position [0, 0]
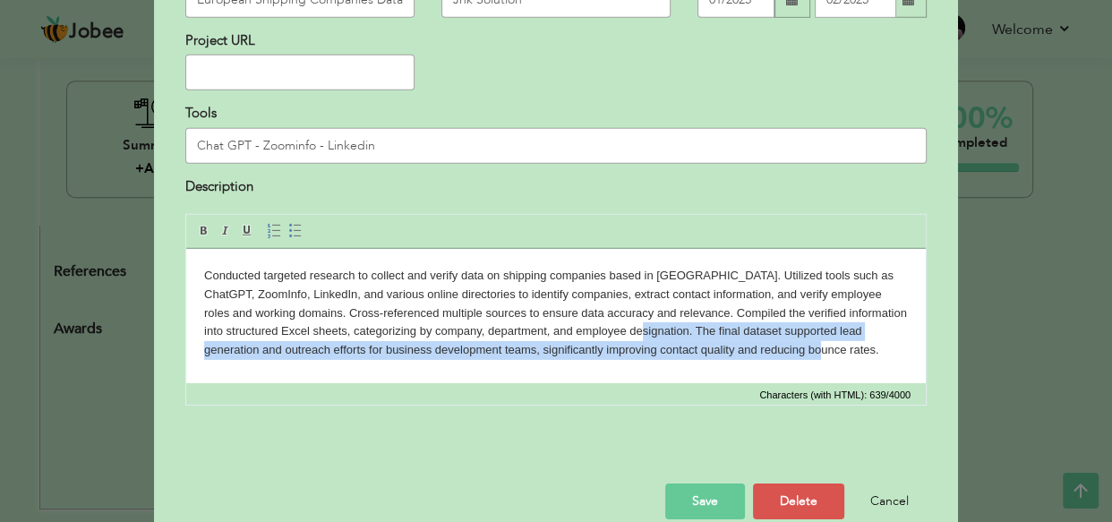
drag, startPoint x: 676, startPoint y: 331, endPoint x: 840, endPoint y: 353, distance: 165.2
click at [837, 353] on body "Conducted targeted research to collect and verify data on shipping companies ba…" at bounding box center [556, 313] width 704 height 93
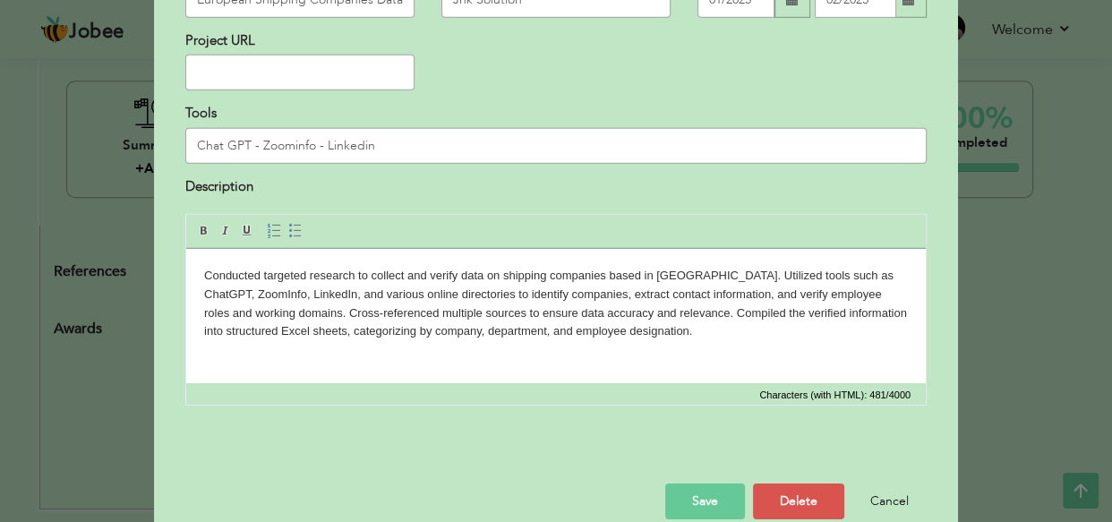
click at [695, 496] on button "Save" at bounding box center [705, 501] width 80 height 36
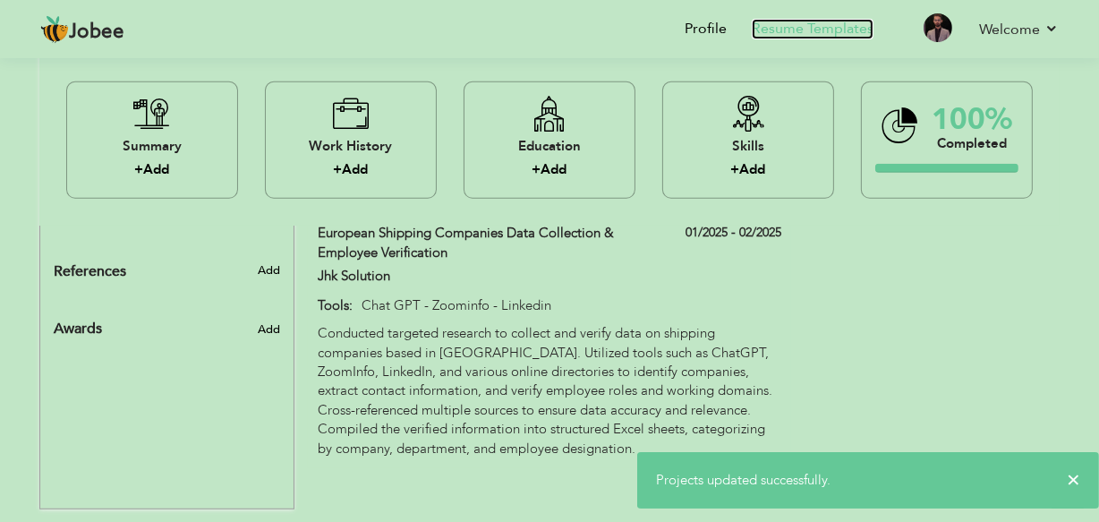
click at [812, 22] on link "Resume Templates" at bounding box center [813, 29] width 122 height 21
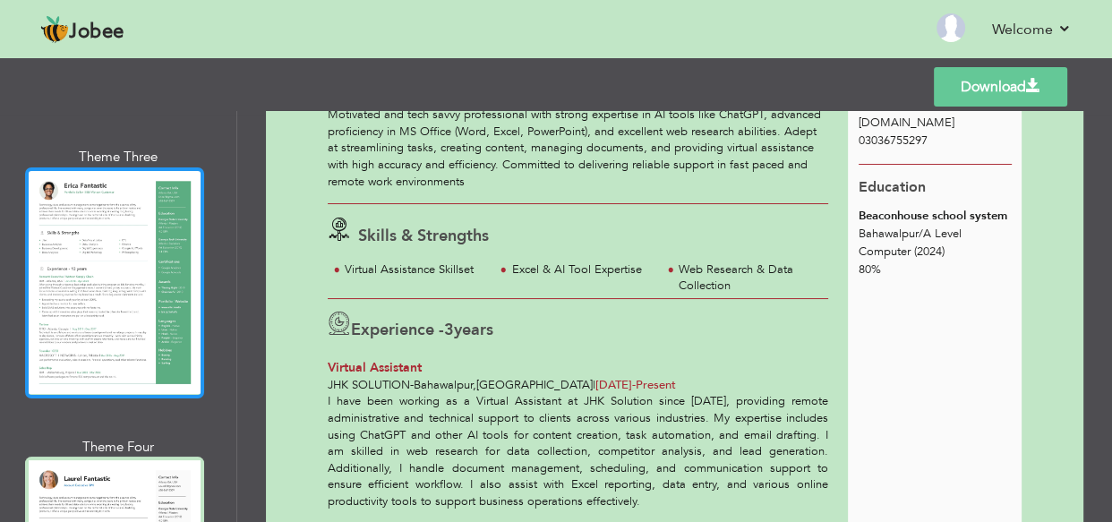
scroll to position [161, 0]
click at [102, 319] on div at bounding box center [114, 282] width 179 height 231
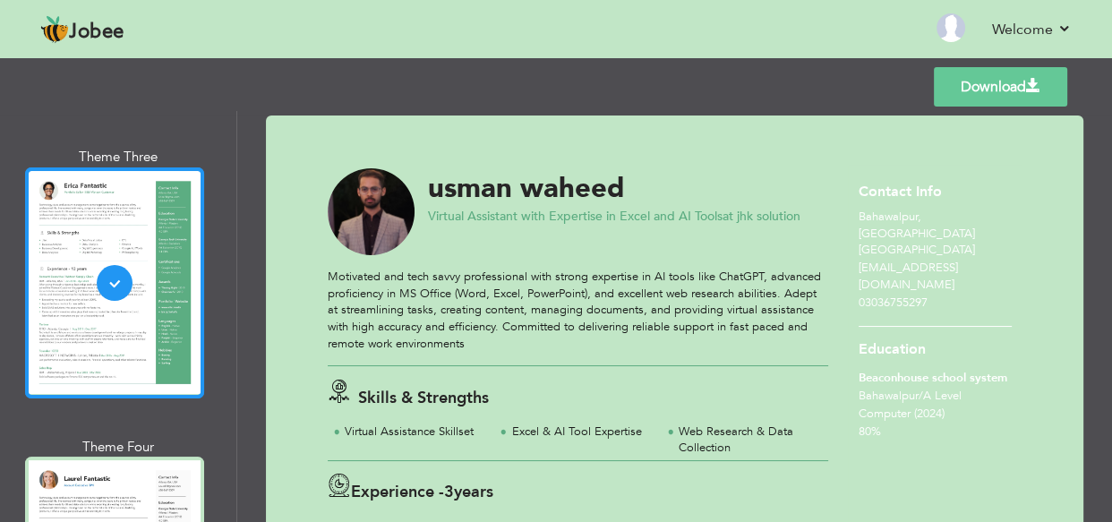
scroll to position [895, 0]
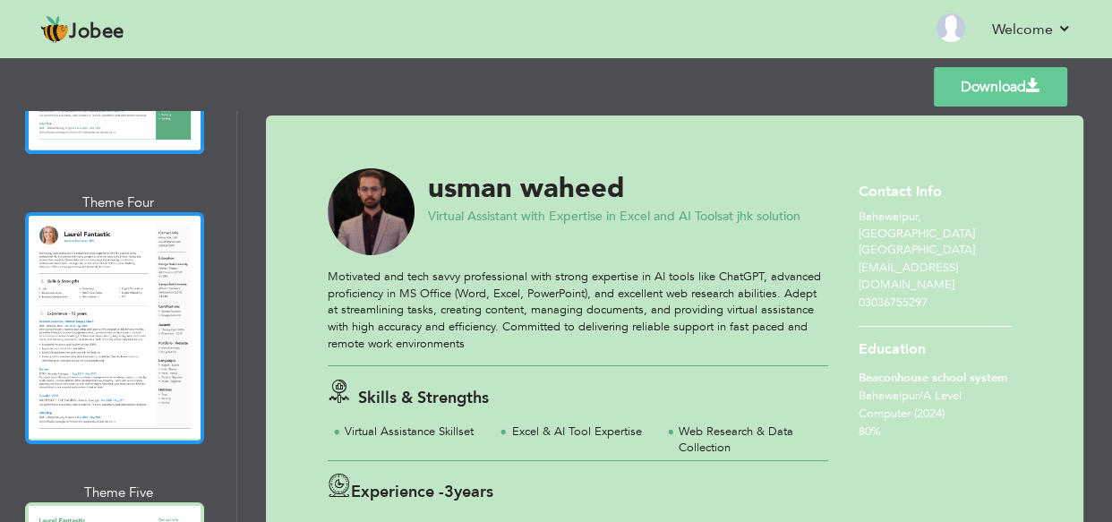
click at [100, 319] on div at bounding box center [114, 327] width 179 height 231
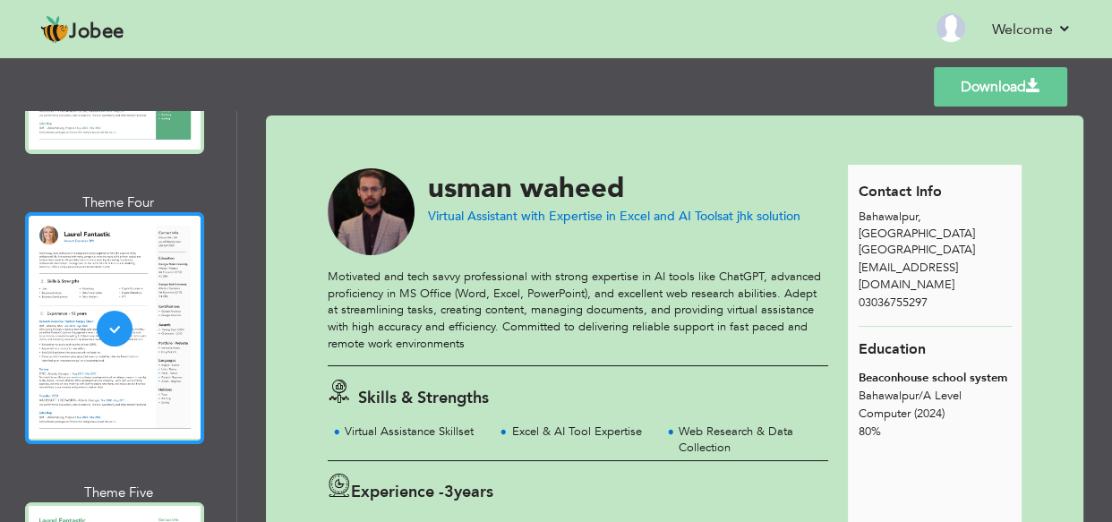
scroll to position [1220, 0]
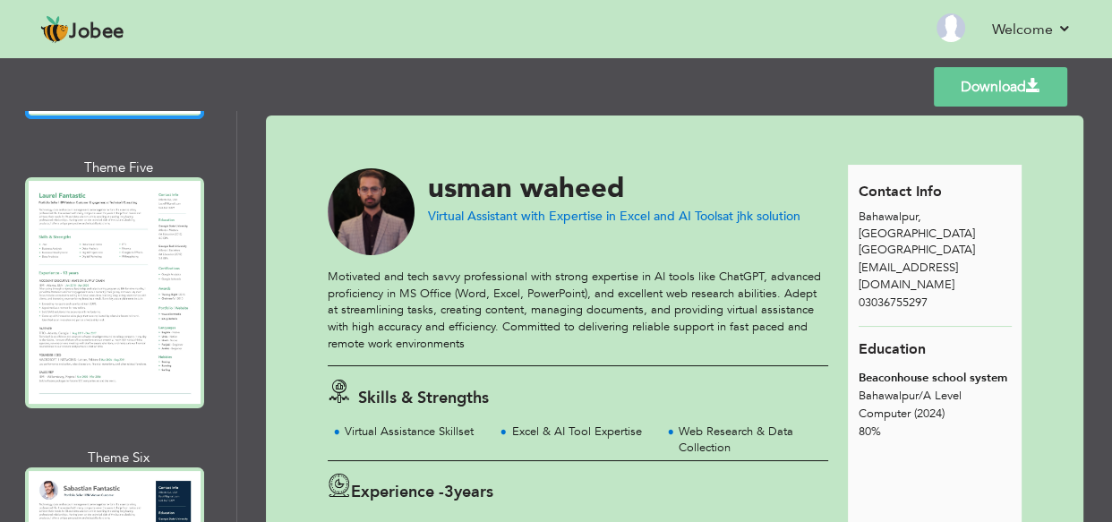
click at [100, 319] on div at bounding box center [114, 292] width 179 height 231
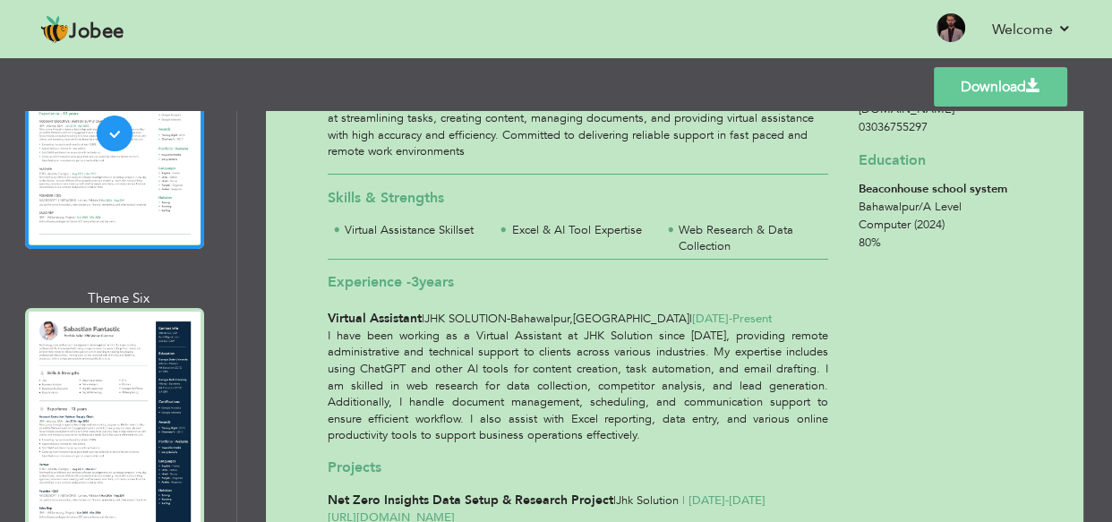
scroll to position [1546, 0]
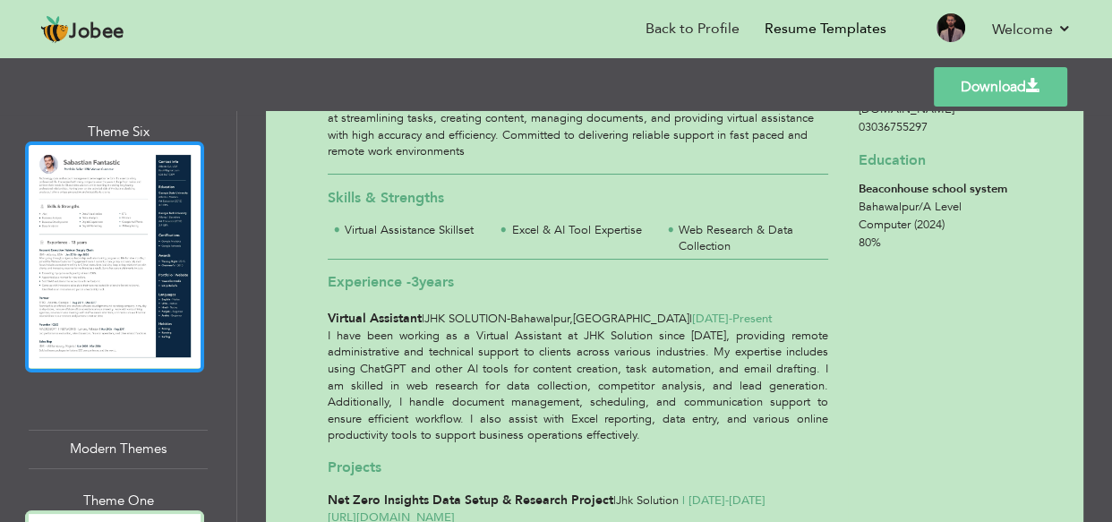
click at [114, 273] on div at bounding box center [114, 256] width 179 height 231
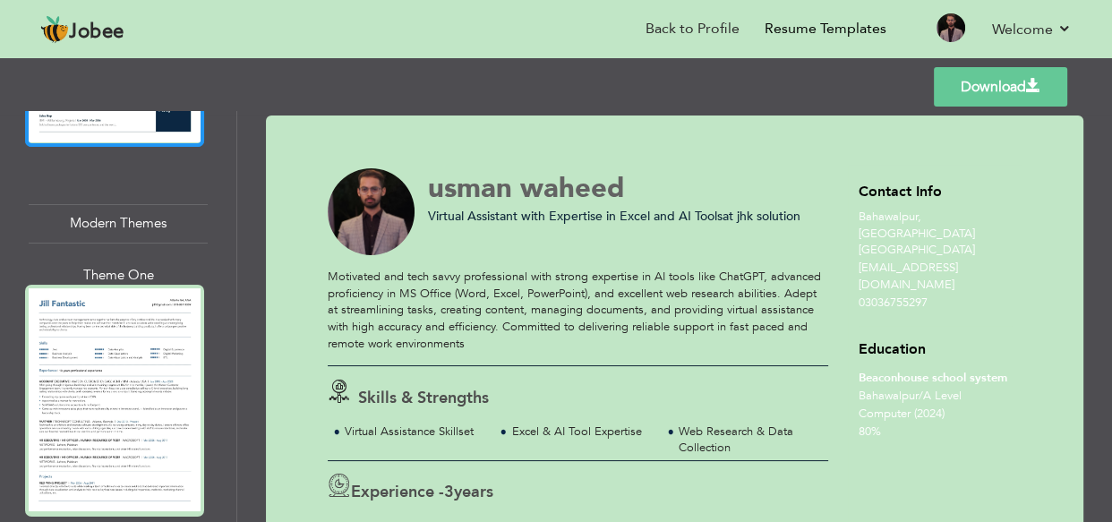
scroll to position [1790, 0]
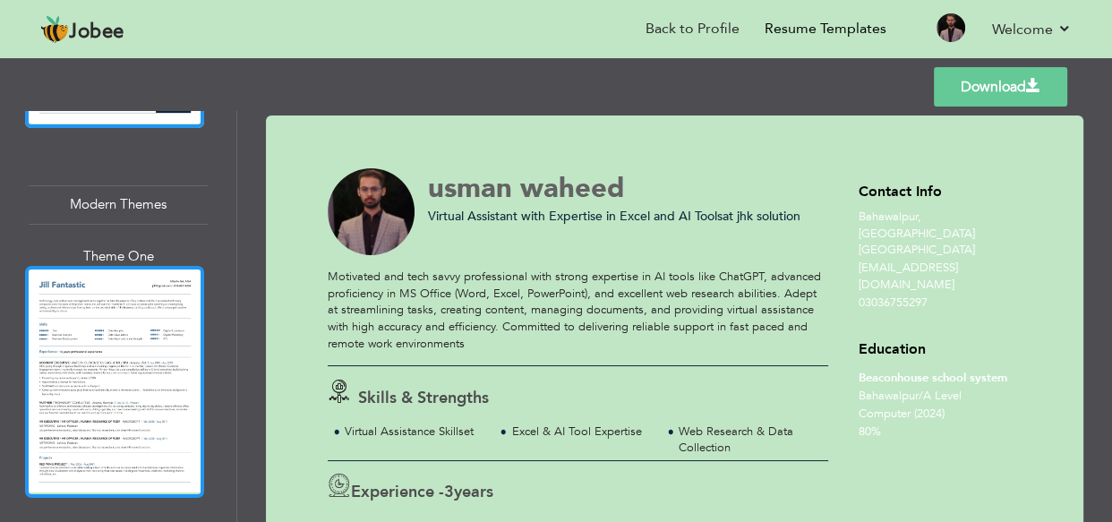
click at [99, 277] on div at bounding box center [114, 381] width 179 height 231
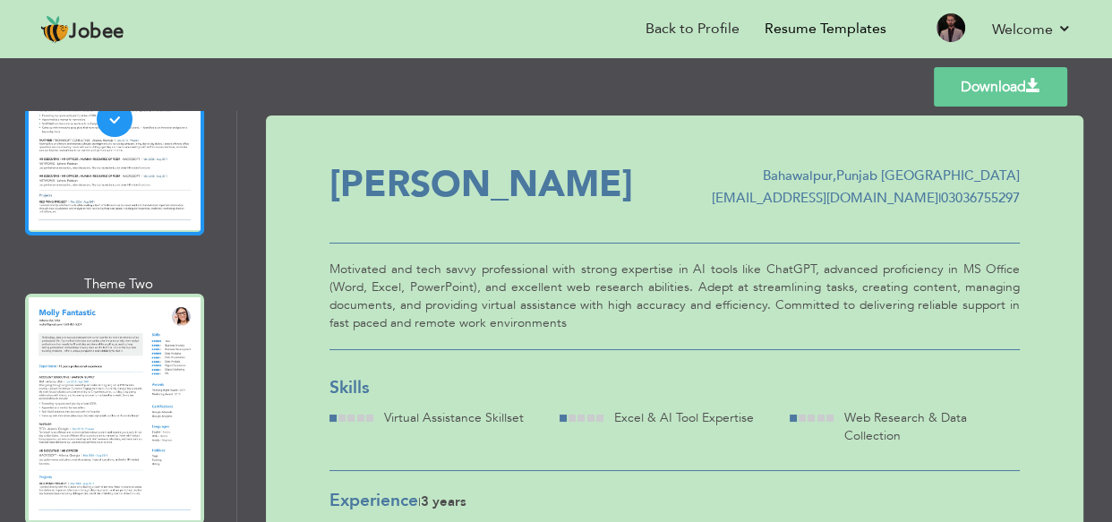
scroll to position [2196, 0]
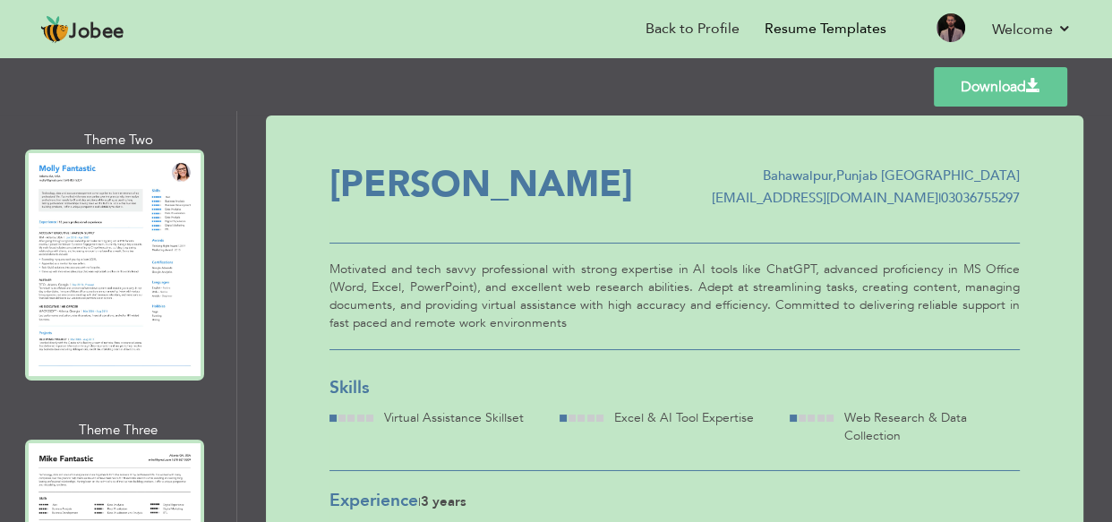
click at [99, 277] on div at bounding box center [114, 264] width 179 height 231
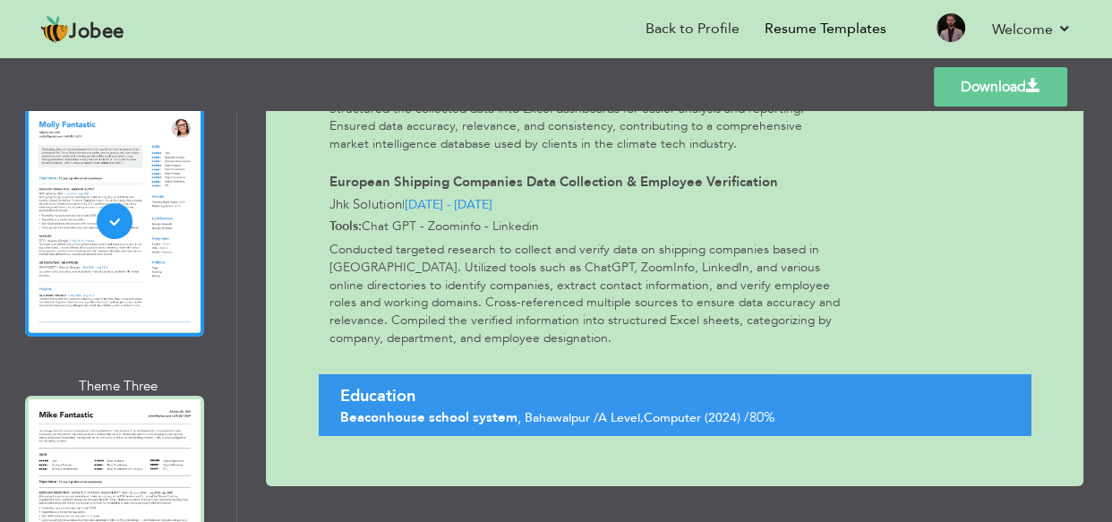
scroll to position [2278, 0]
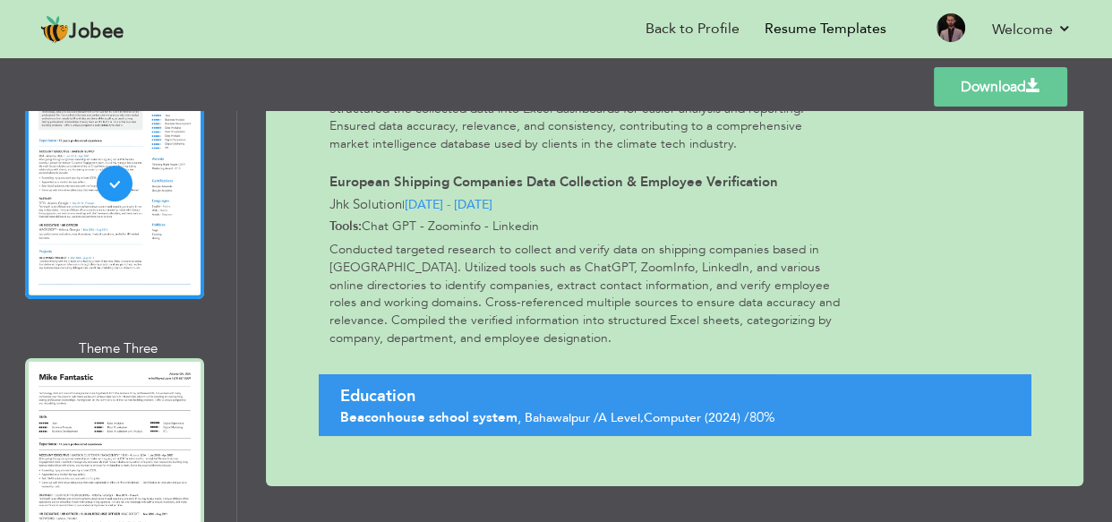
click at [93, 367] on div at bounding box center [114, 473] width 179 height 231
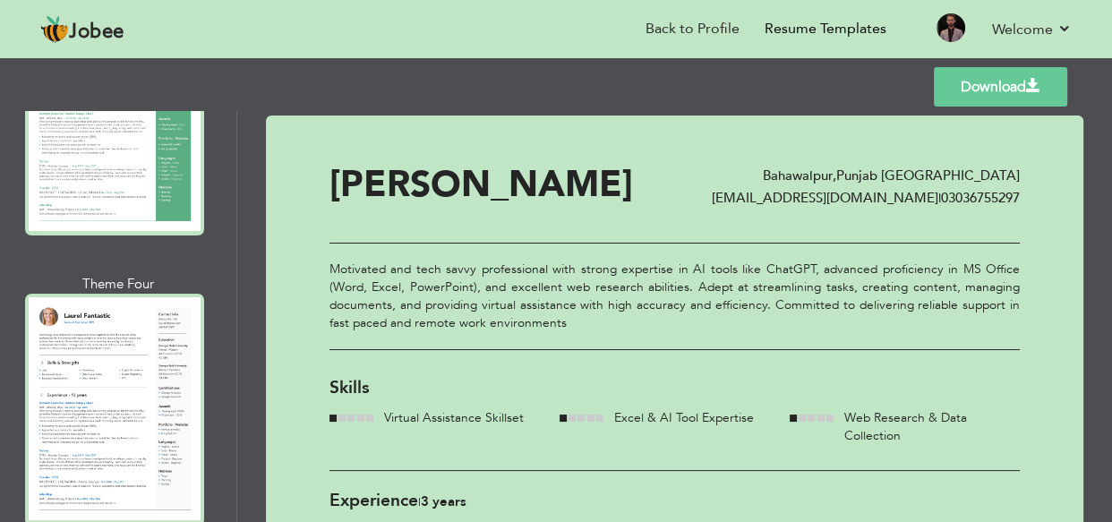
scroll to position [0, 0]
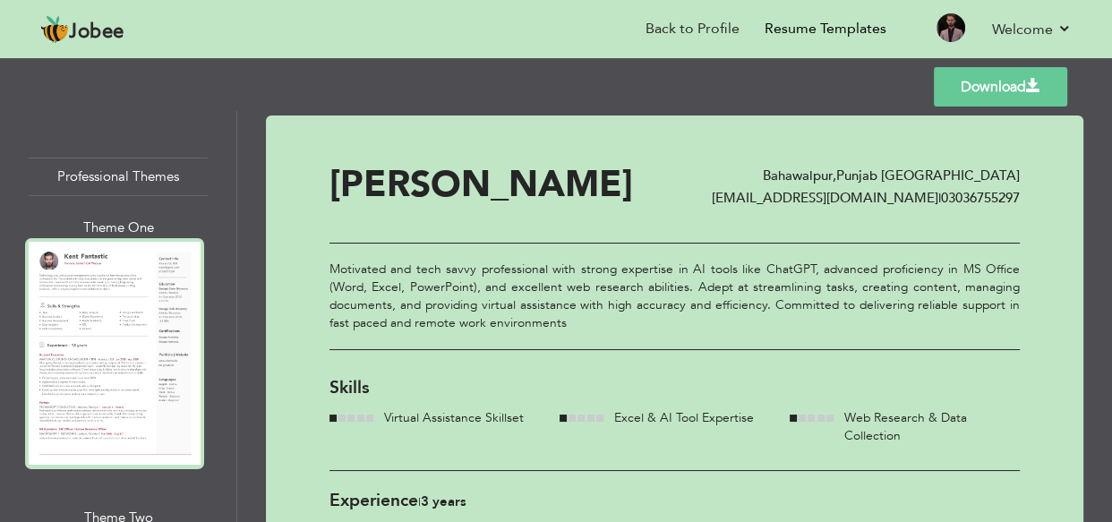
click at [101, 279] on div at bounding box center [114, 353] width 179 height 231
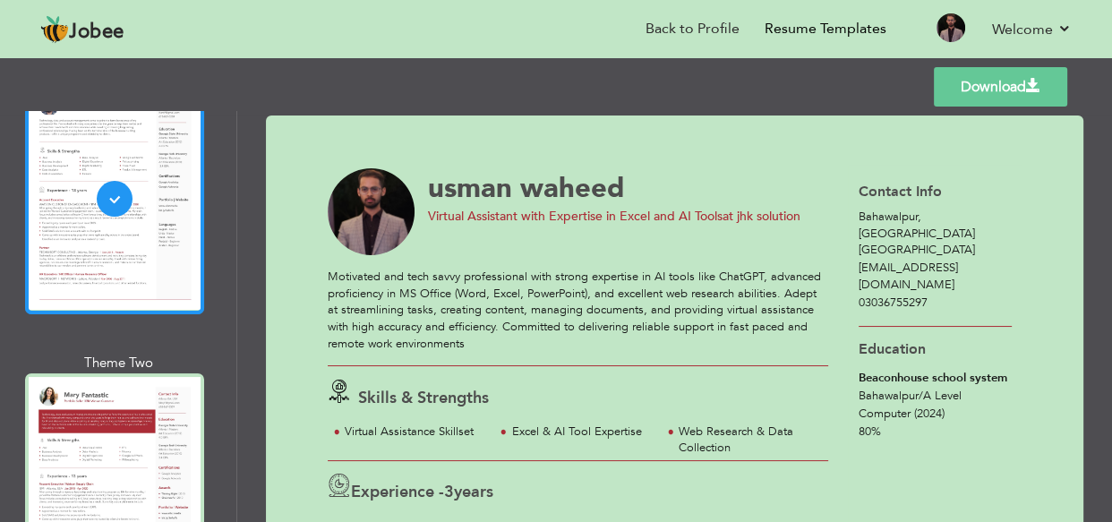
scroll to position [325, 0]
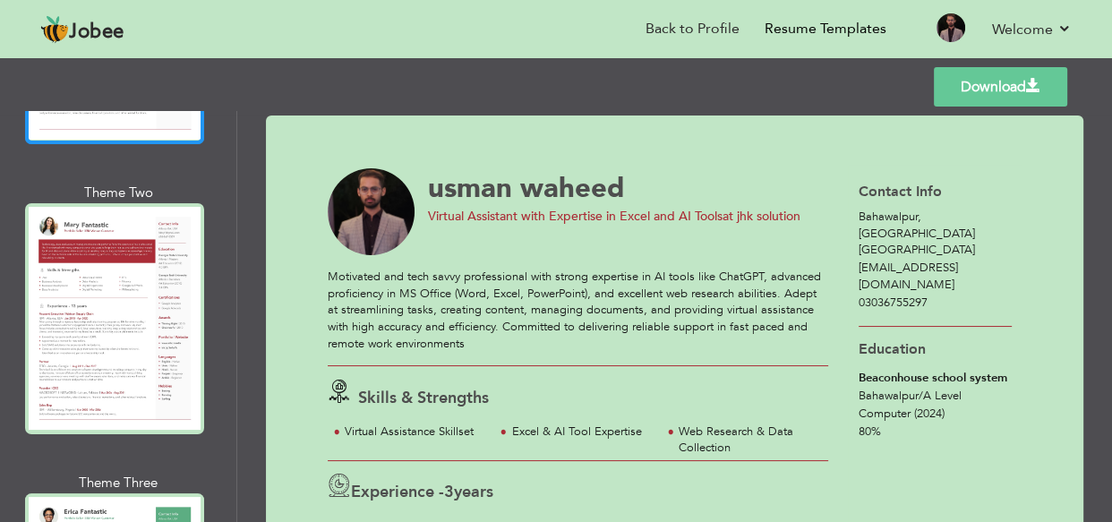
click at [103, 308] on div at bounding box center [114, 318] width 179 height 231
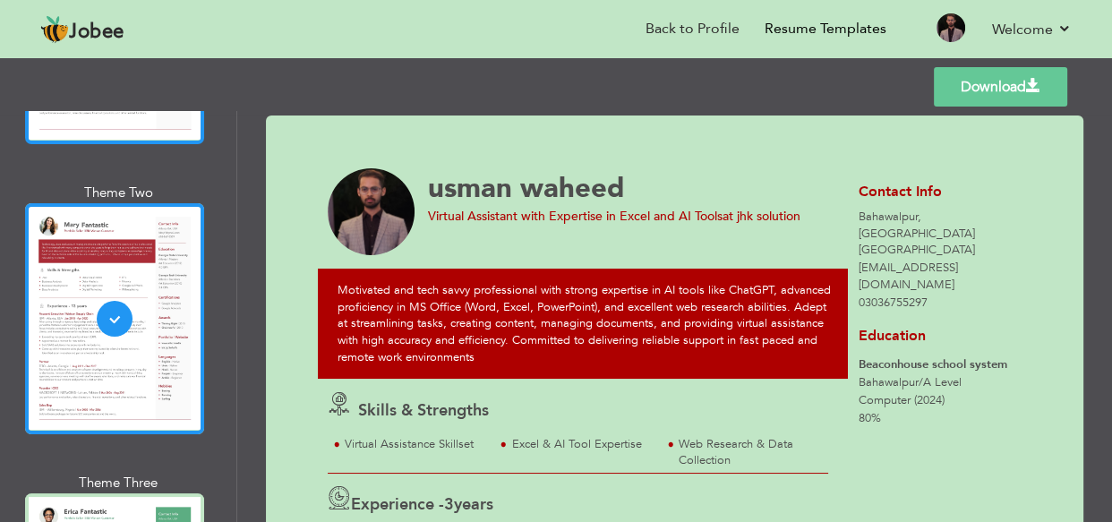
scroll to position [569, 0]
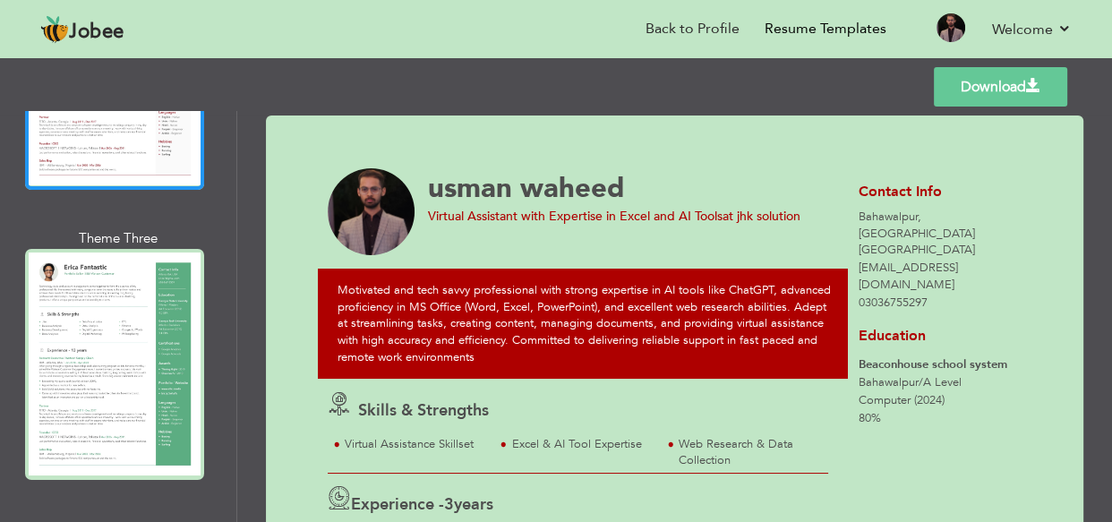
click at [103, 308] on div at bounding box center [114, 364] width 179 height 231
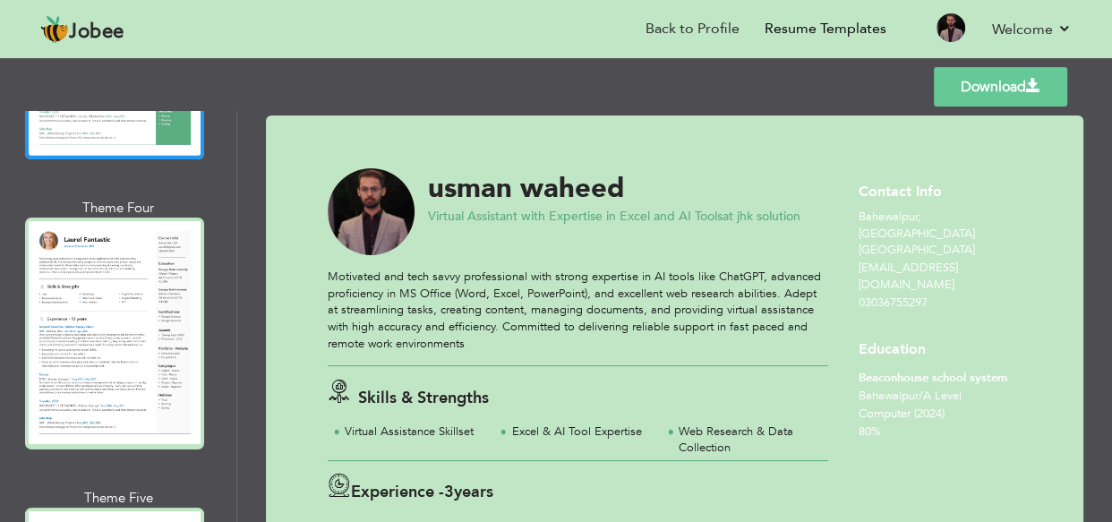
scroll to position [895, 0]
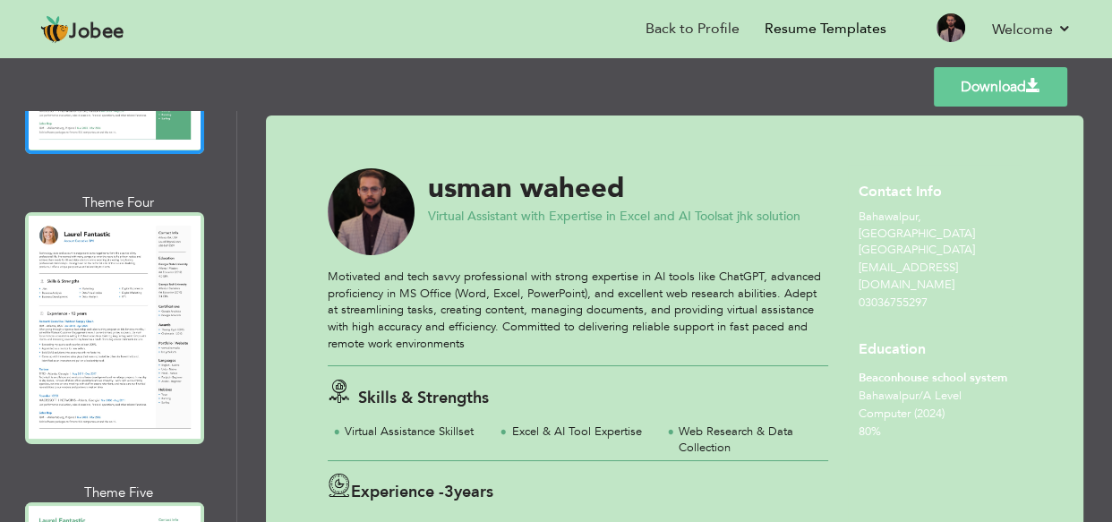
click at [103, 308] on div at bounding box center [114, 327] width 179 height 231
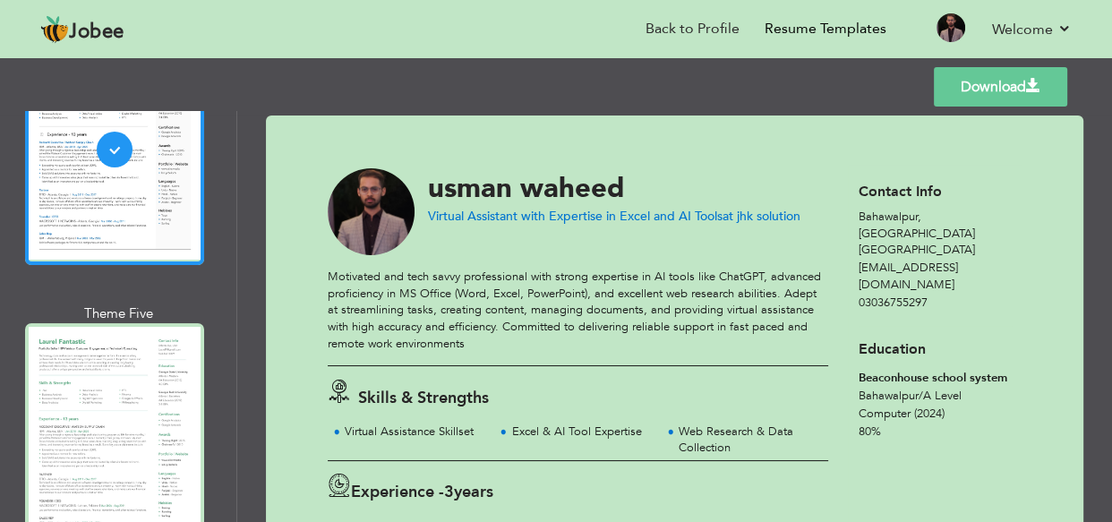
scroll to position [1220, 0]
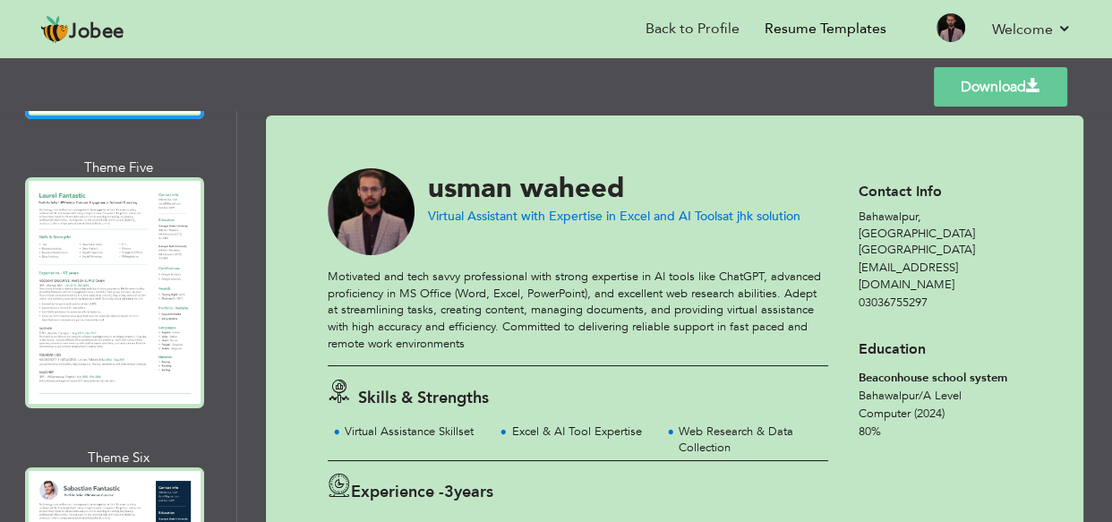
click at [103, 308] on div at bounding box center [114, 292] width 179 height 231
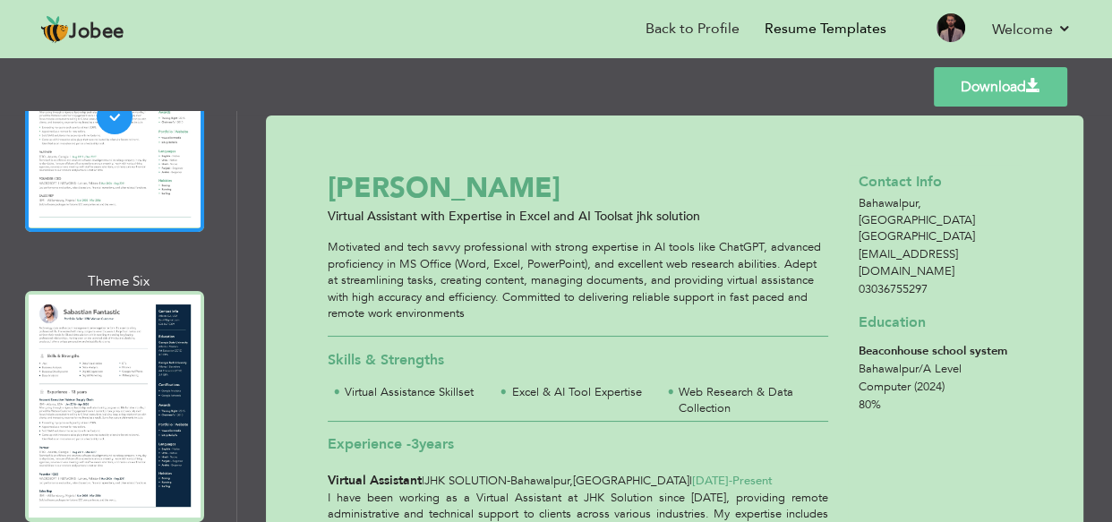
scroll to position [1546, 0]
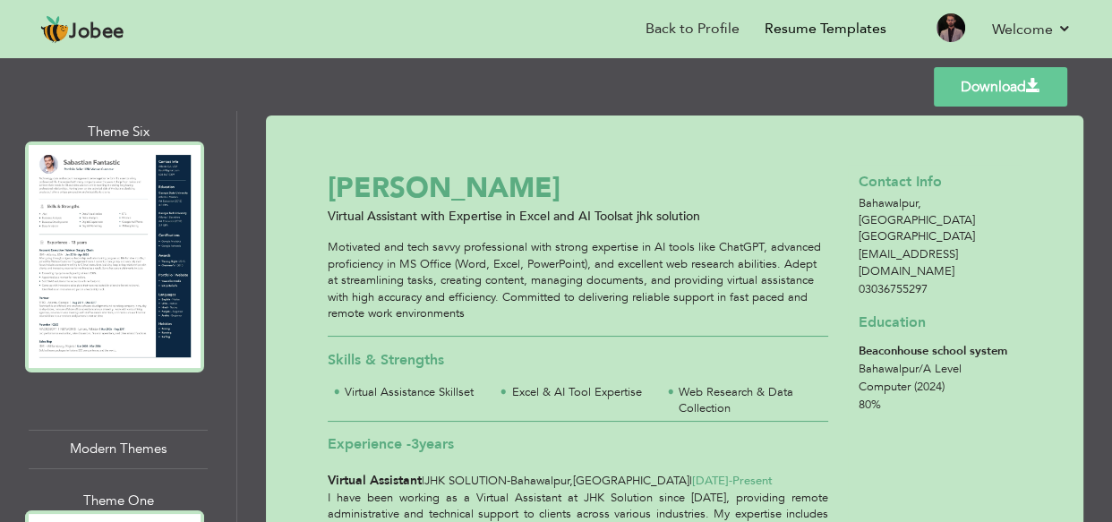
click at [103, 308] on div at bounding box center [114, 256] width 179 height 231
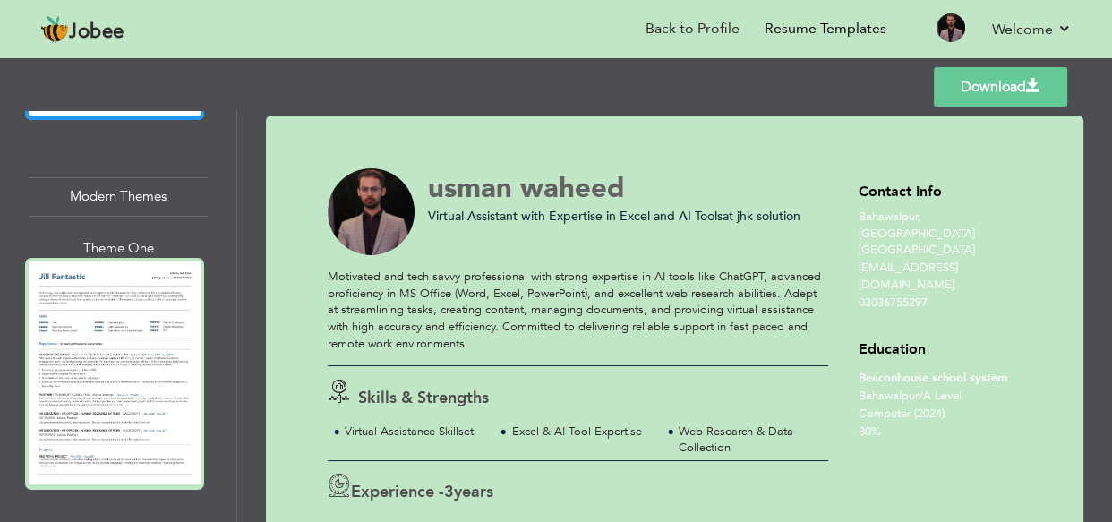
scroll to position [1952, 0]
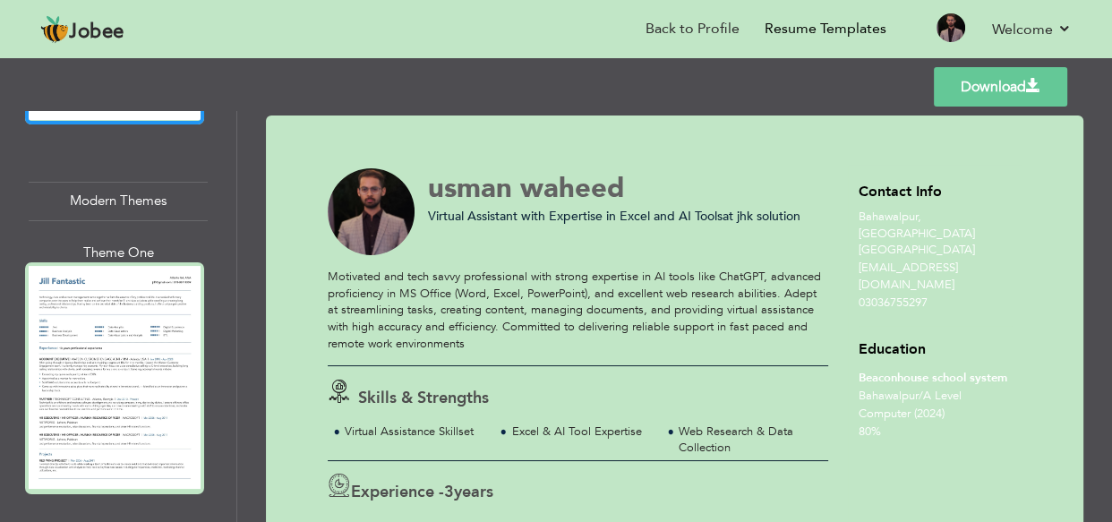
click at [103, 308] on div at bounding box center [114, 377] width 179 height 231
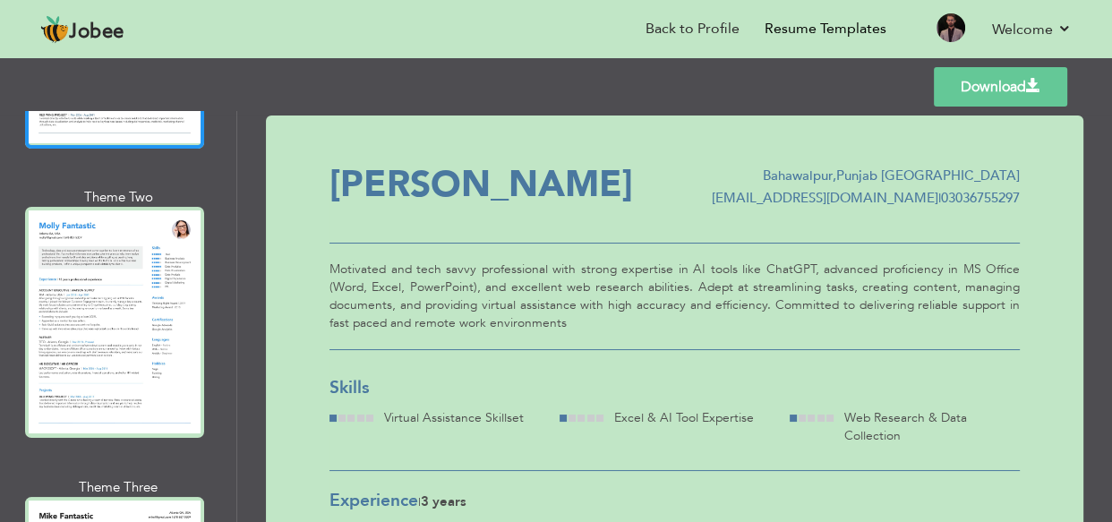
scroll to position [2115, 0]
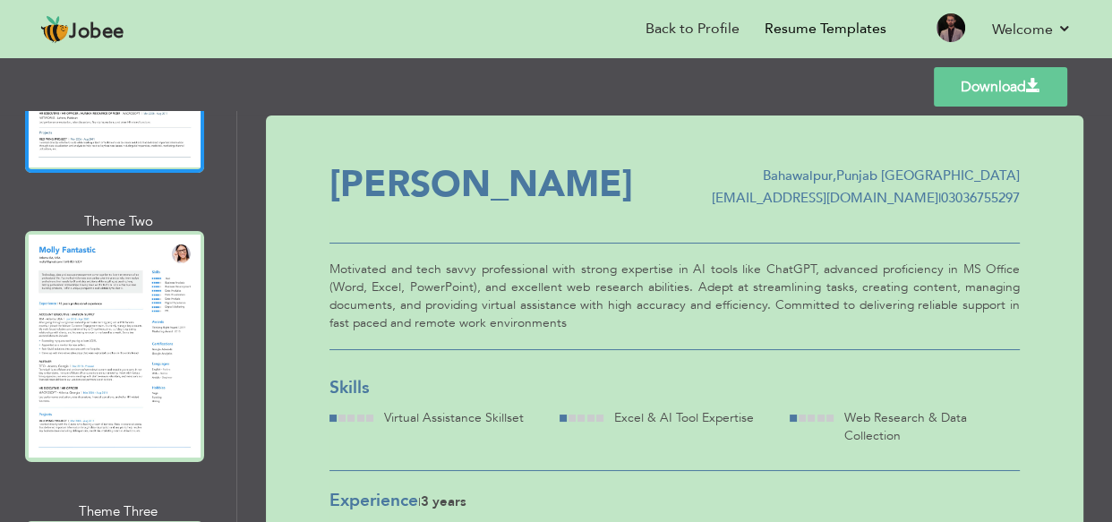
click at [103, 308] on div at bounding box center [114, 346] width 179 height 231
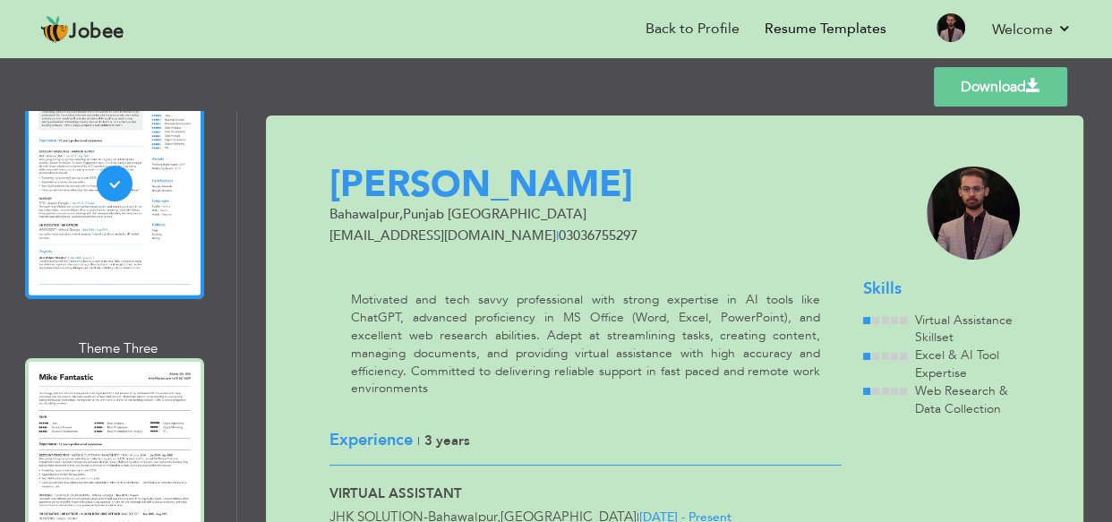
scroll to position [2359, 0]
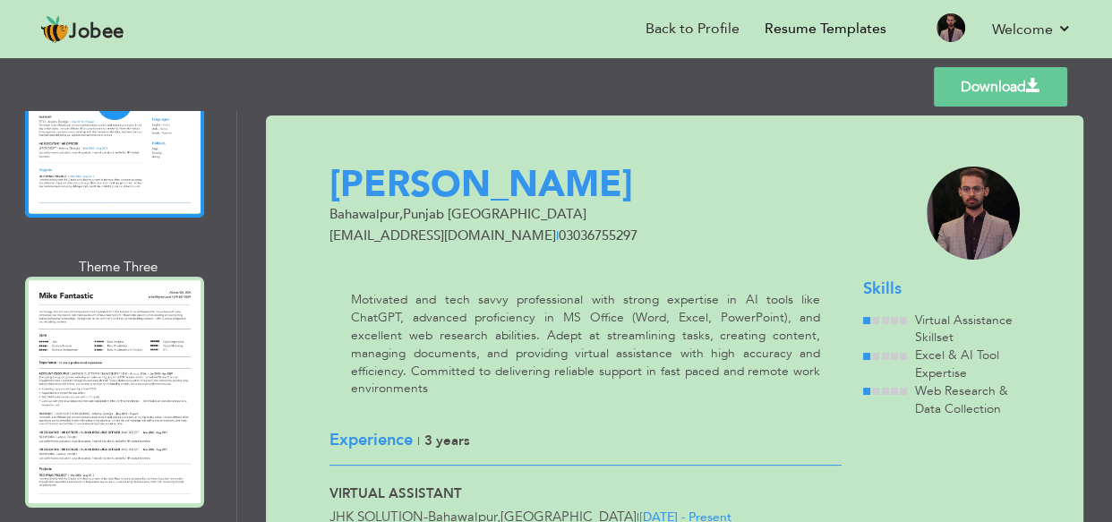
click at [103, 308] on div at bounding box center [114, 392] width 179 height 231
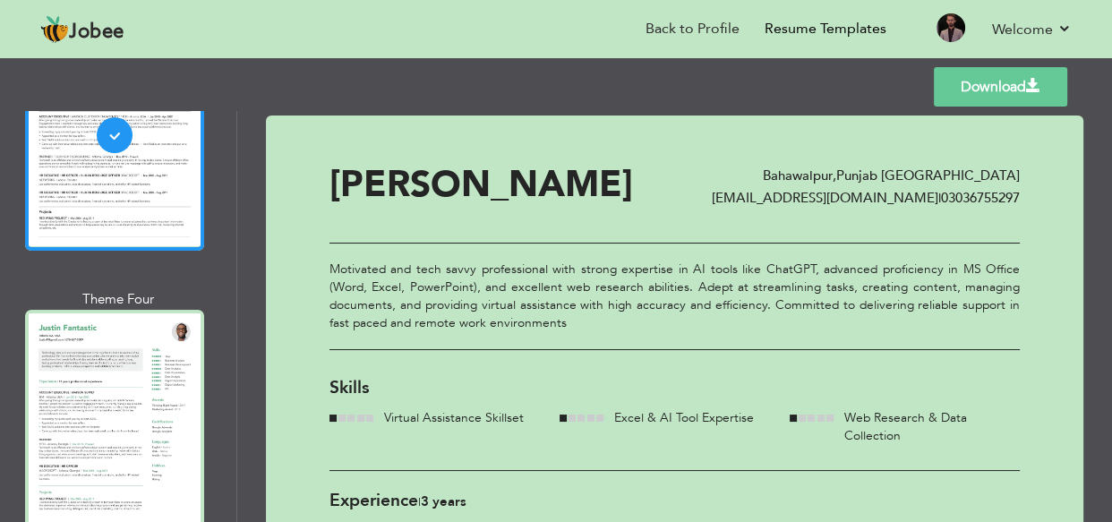
scroll to position [2685, 0]
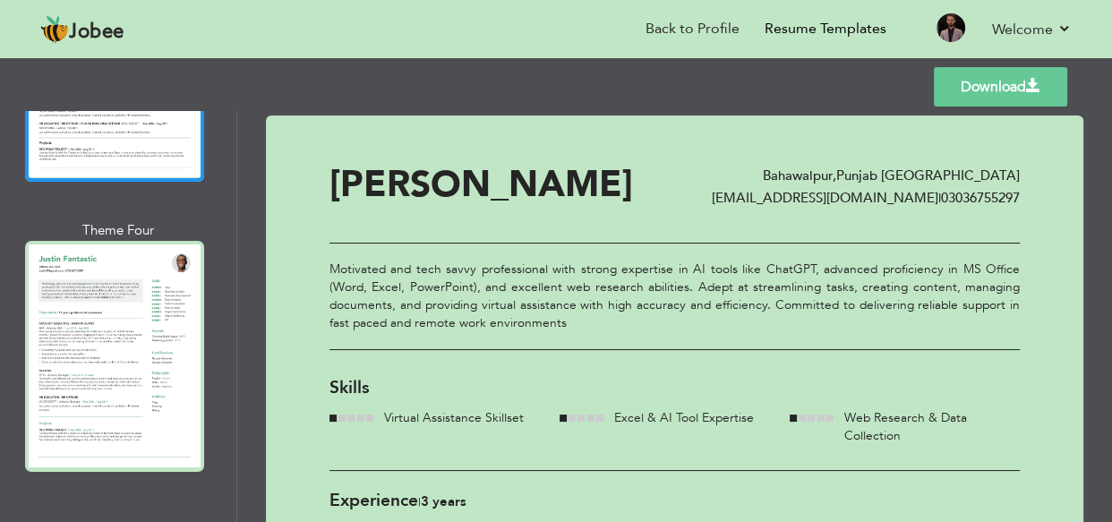
click at [103, 308] on div at bounding box center [114, 356] width 179 height 231
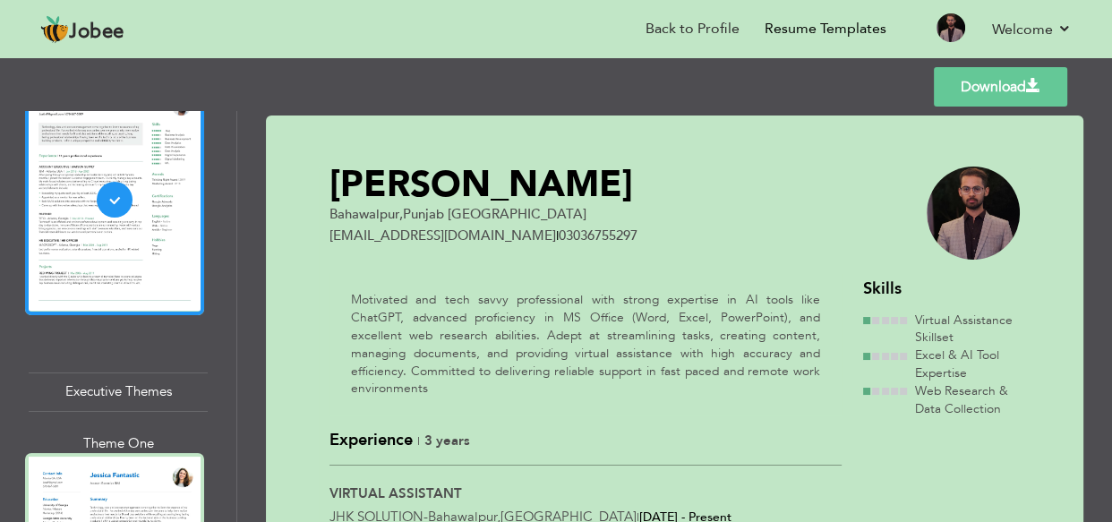
scroll to position [2929, 0]
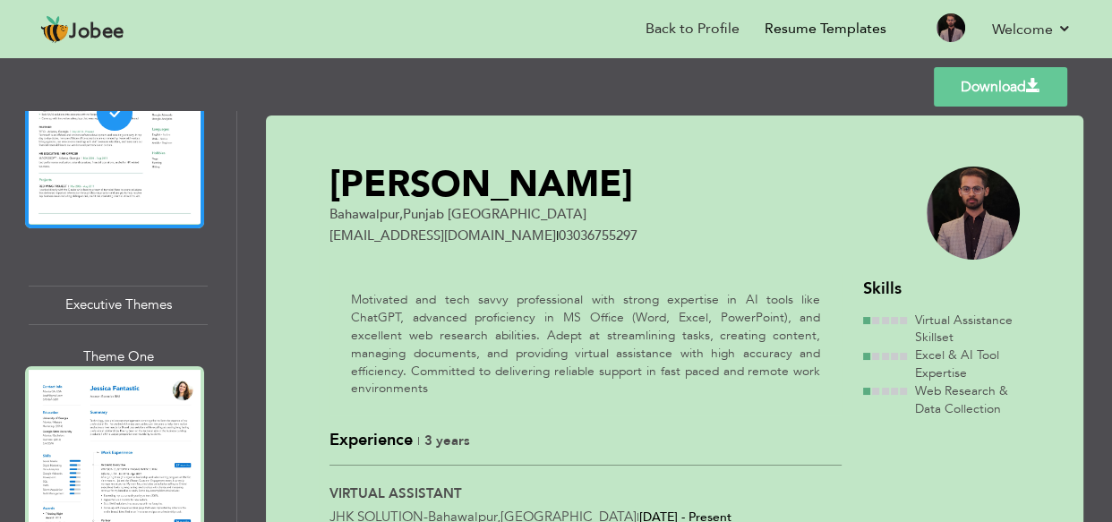
click at [103, 366] on div at bounding box center [114, 481] width 179 height 231
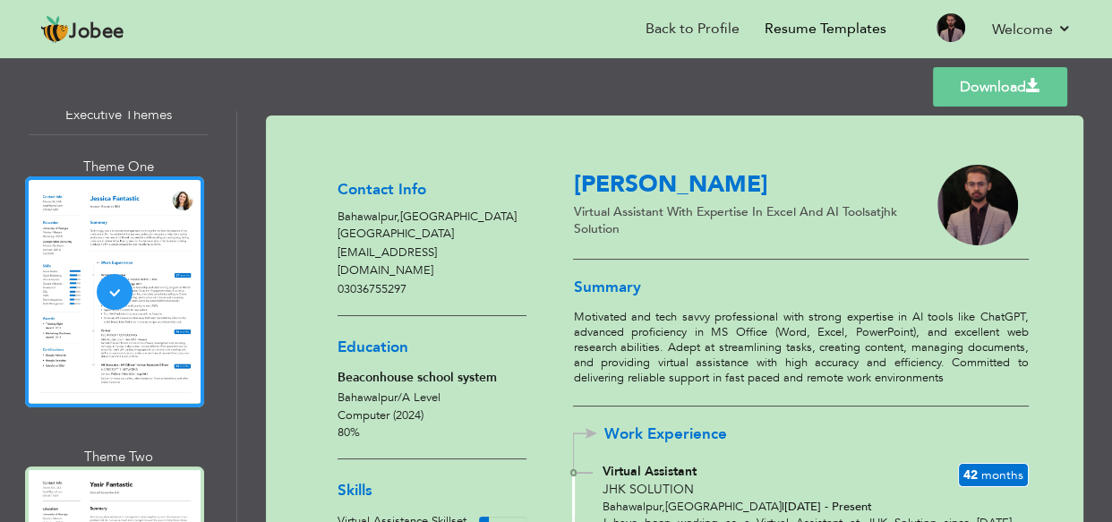
scroll to position [0, 0]
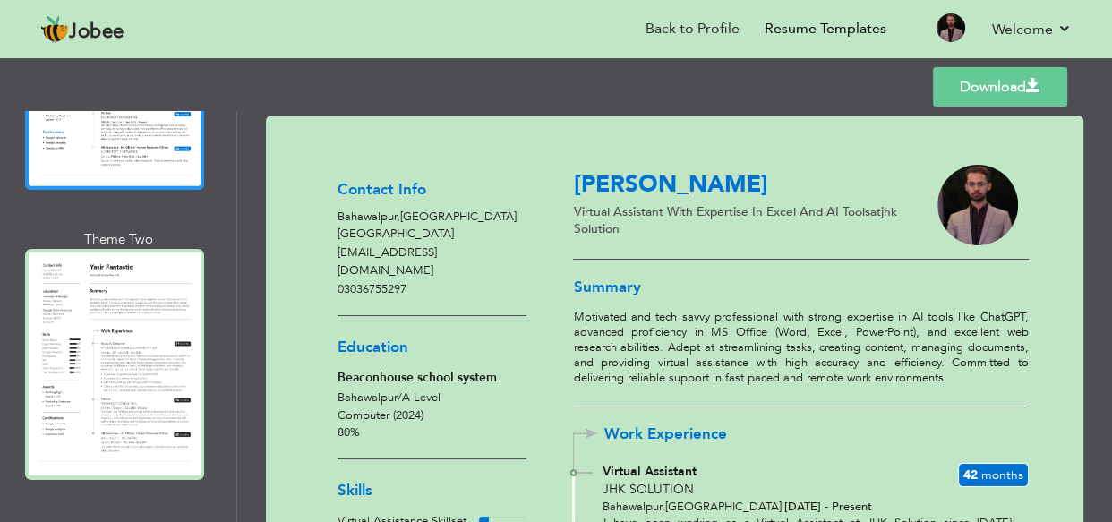
click at [978, 76] on link "Download" at bounding box center [1000, 86] width 134 height 39
